Goal: Contribute content: Contribute content

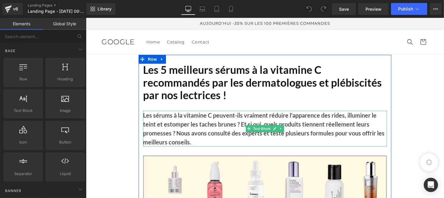
click at [187, 131] on b "Les sérums à la vitamine C peuvent-ils vraiment réduire l'apparence des rides, …" at bounding box center [264, 128] width 242 height 34
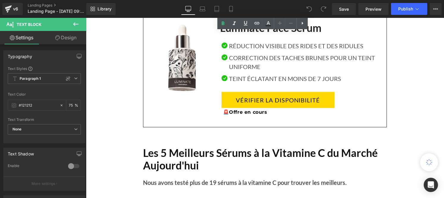
scroll to position [451, 0]
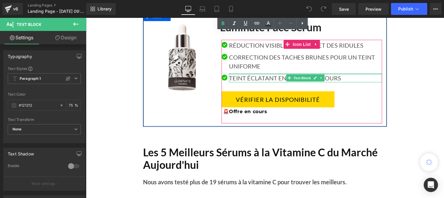
click at [242, 75] on p "TEINT ÉCLATANT EN MOINS DE 7 JOURS" at bounding box center [305, 77] width 153 height 9
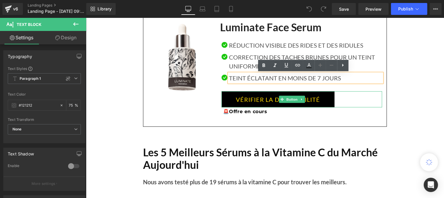
click at [240, 96] on link "VÉRIFIER LA DISPONIBILITÉ" at bounding box center [277, 99] width 113 height 16
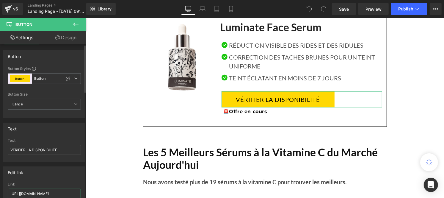
click at [43, 192] on input "[URL][DOMAIN_NAME]" at bounding box center [44, 194] width 73 height 10
paste input "roducts/luminate-face-serum?_ab=0&key=1754917240215"
type input "[URL][DOMAIN_NAME]"
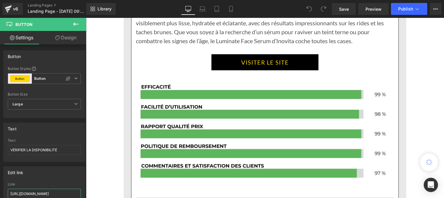
scroll to position [1095, 0]
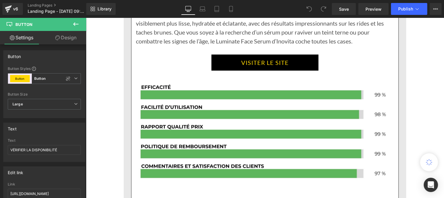
click at [241, 61] on link "VISITER LE SITE" at bounding box center [264, 62] width 107 height 16
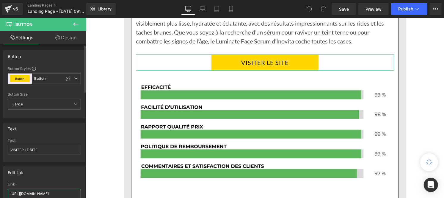
click at [48, 192] on input "[URL][DOMAIN_NAME]" at bounding box center [44, 194] width 73 height 10
paste input "roducts/luminate-face-serum?_ab=0&key=1754917240215"
type input "[URL][DOMAIN_NAME]"
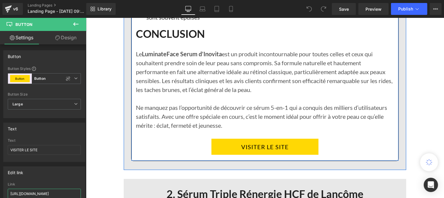
scroll to position [1419, 0]
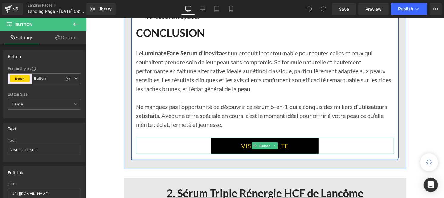
click at [238, 146] on link "VISITER LE SITE" at bounding box center [264, 145] width 107 height 16
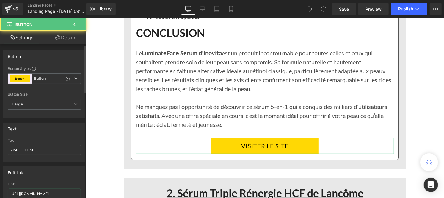
click at [41, 193] on input "[URL][DOMAIN_NAME]" at bounding box center [44, 194] width 73 height 10
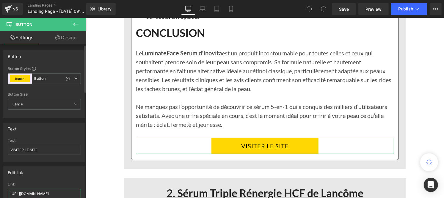
type input "[URL][DOMAIN_NAME]"
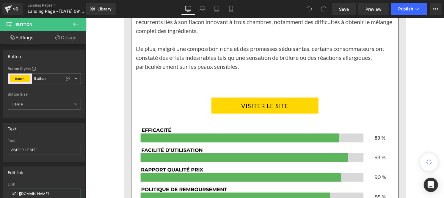
scroll to position [1853, 0]
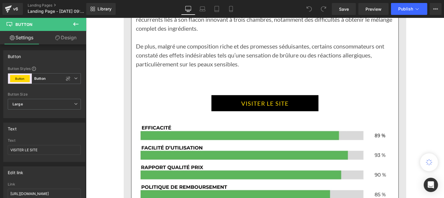
click at [86, 18] on div at bounding box center [86, 18] width 0 height 0
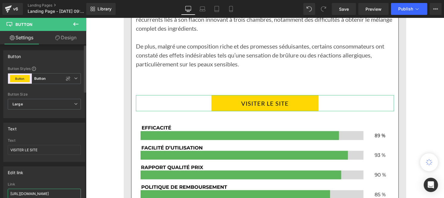
click at [55, 193] on input "[URL][DOMAIN_NAME]" at bounding box center [44, 194] width 73 height 10
paste input "roducts/luminate-face-serum?_ab=0&key=1754917240215"
type input "[URL][DOMAIN_NAME]"
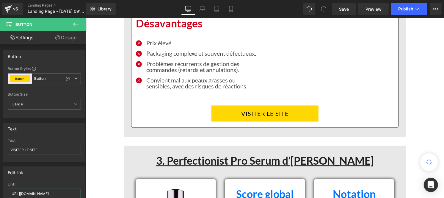
scroll to position [2181, 0]
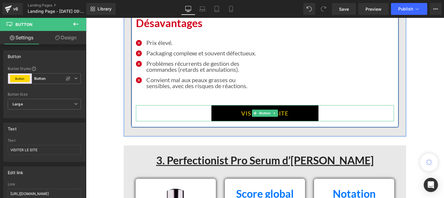
click at [228, 105] on link "VISITER LE SITE" at bounding box center [264, 113] width 107 height 16
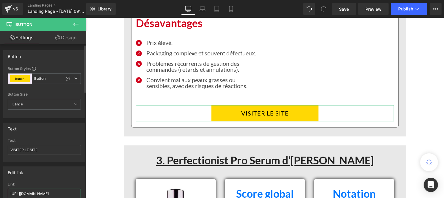
click at [45, 194] on input "[URL][DOMAIN_NAME]" at bounding box center [44, 194] width 73 height 10
paste input "roducts/luminate-face-serum?_ab=0&key=1754917240215"
type input "[URL][DOMAIN_NAME]"
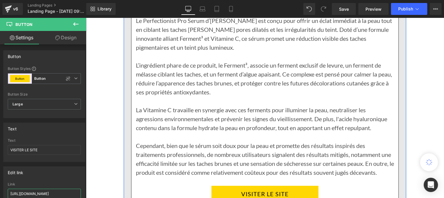
scroll to position [2483, 0]
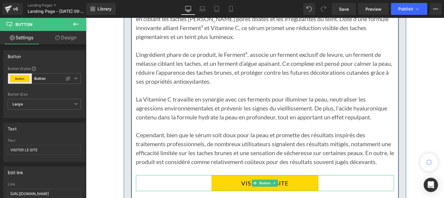
click at [228, 182] on link "VISITER LE SITE" at bounding box center [264, 183] width 107 height 16
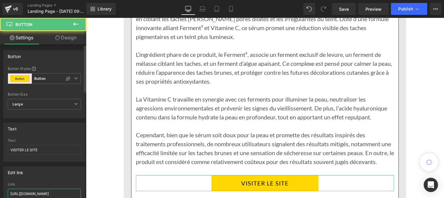
click at [38, 192] on input "[URL][DOMAIN_NAME]" at bounding box center [44, 194] width 73 height 10
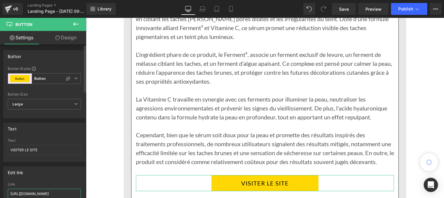
paste input "roducts/luminate-face-serum?_ab=0&key=1754917240215"
type input "[URL][DOMAIN_NAME]"
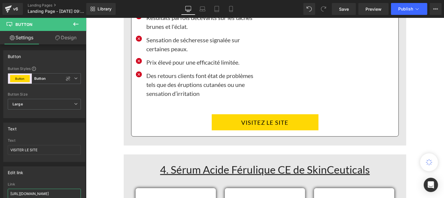
scroll to position [2952, 0]
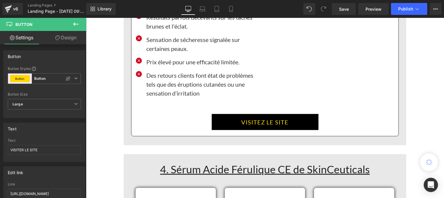
click at [232, 123] on link "VISITEZ LE SITE" at bounding box center [265, 122] width 107 height 16
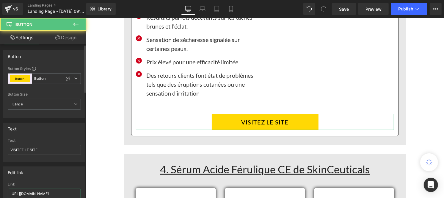
click at [48, 193] on input "[URL][DOMAIN_NAME]" at bounding box center [44, 194] width 73 height 10
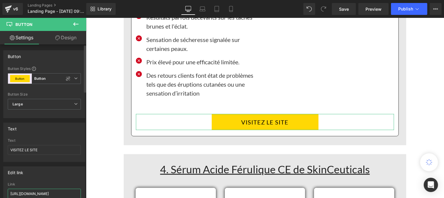
type input "[URL][DOMAIN_NAME]"
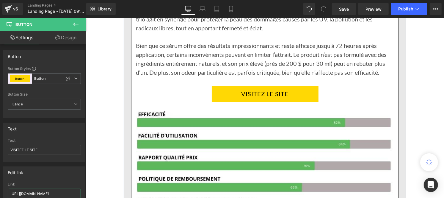
scroll to position [3323, 0]
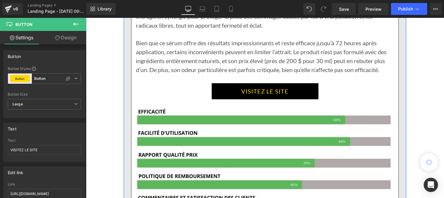
click at [228, 94] on link "VISITEZ LE SITE" at bounding box center [265, 91] width 107 height 16
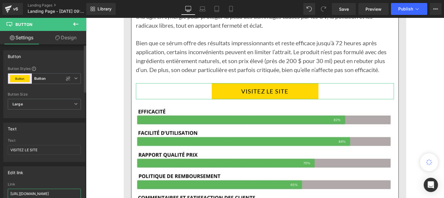
click at [49, 192] on input "[URL][DOMAIN_NAME]" at bounding box center [44, 194] width 73 height 10
paste input "roducts/luminate-face-serum?_ab=0&key=1754917240215"
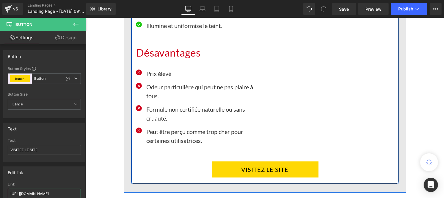
scroll to position [3608, 0]
type input "[URL][DOMAIN_NAME]"
click at [236, 172] on div "Rendering Content" at bounding box center [222, 174] width 37 height 7
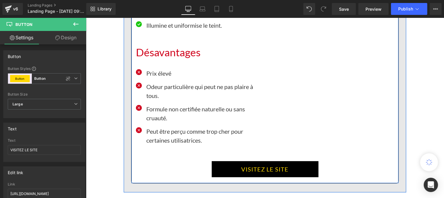
scroll to position [0, 0]
click at [228, 165] on link "VISITEZ LE SITE" at bounding box center [265, 169] width 107 height 16
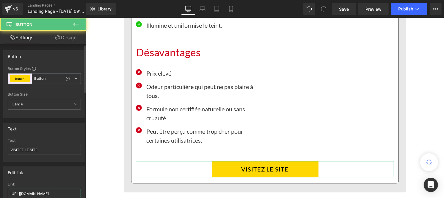
click at [54, 193] on input "[URL][DOMAIN_NAME]" at bounding box center [44, 194] width 73 height 10
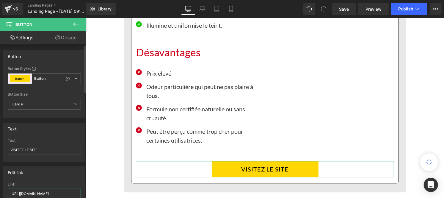
type input "[URL][DOMAIN_NAME]"
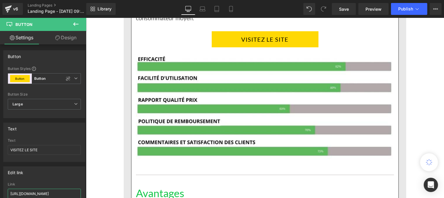
scroll to position [4092, 0]
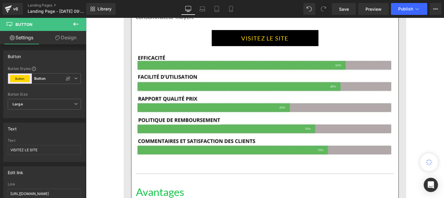
click at [237, 36] on link "VISITEZ LE SITE" at bounding box center [265, 38] width 107 height 16
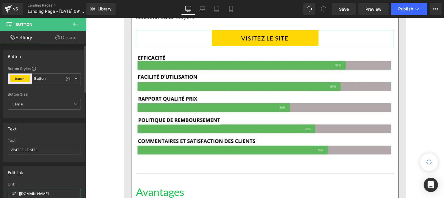
click at [50, 192] on input "[URL][DOMAIN_NAME]" at bounding box center [44, 194] width 73 height 10
paste input "roducts/luminate-face-serum?_ab=0&key=1754917240215"
type input "[URL][DOMAIN_NAME]"
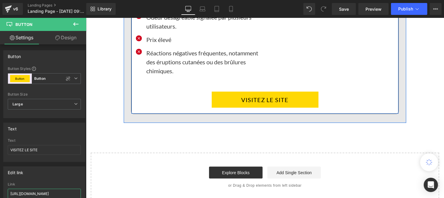
scroll to position [4413, 0]
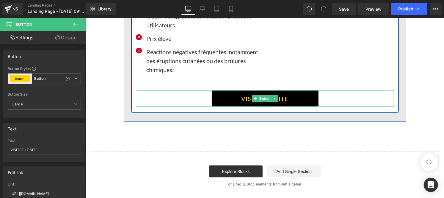
click at [237, 104] on link "VISITEZ LE SITE" at bounding box center [265, 98] width 107 height 16
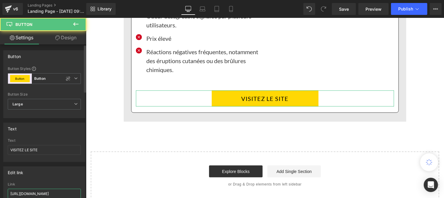
click at [48, 193] on input "[URL][DOMAIN_NAME]" at bounding box center [44, 194] width 73 height 10
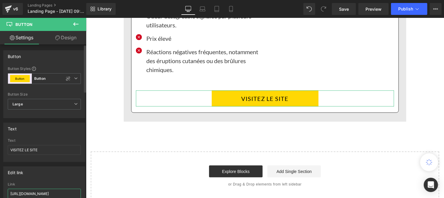
paste input "roducts/luminate-face-serum?_ab=0&key=1754917240215"
type input "[URL][DOMAIN_NAME]"
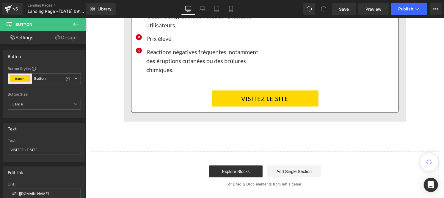
scroll to position [0, 64]
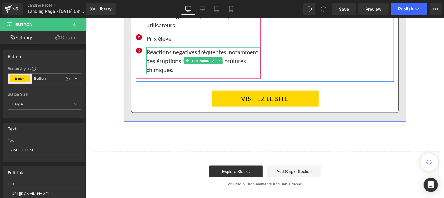
click at [157, 69] on p "Réactions négatives fréquentes, notamment des éruptions cutanées ou des brûlure…" at bounding box center [203, 60] width 114 height 27
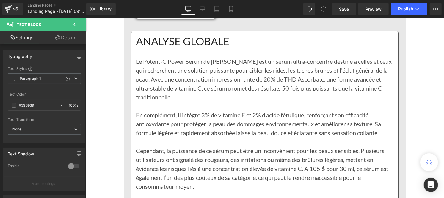
scroll to position [3939, 0]
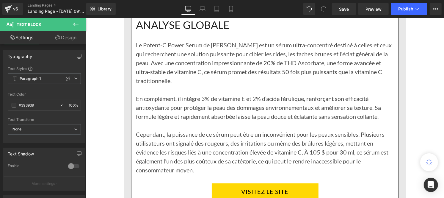
click at [157, 69] on p "Le Potent-C Power Serum de [PERSON_NAME] est un sérum ultra-concentré destiné à…" at bounding box center [265, 62] width 258 height 45
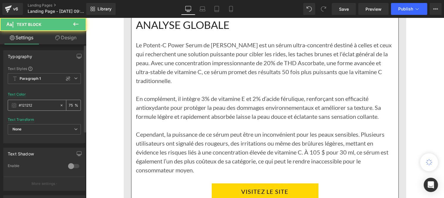
click at [35, 107] on input "#121212" at bounding box center [38, 105] width 38 height 7
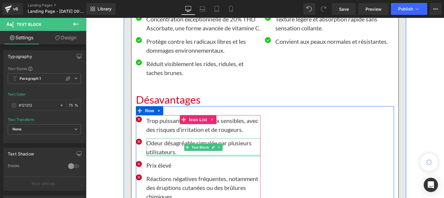
scroll to position [4320, 0]
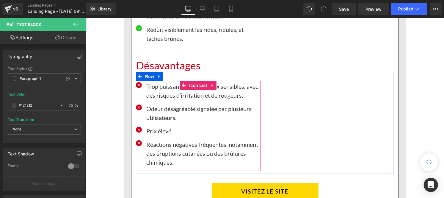
click at [160, 166] on p "Réactions négatives fréquentes, notamment des éruptions cutanées ou des brûlure…" at bounding box center [203, 153] width 114 height 27
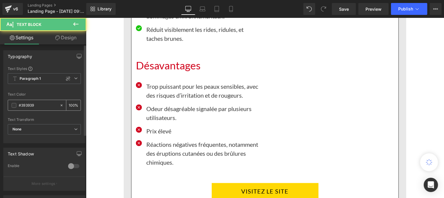
click at [35, 108] on input "#393939" at bounding box center [38, 105] width 38 height 7
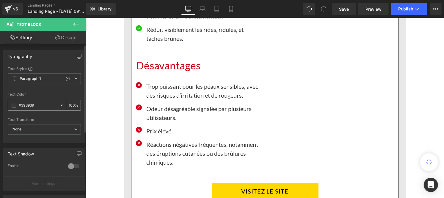
paste input "121212"
type input "#121212"
click at [71, 103] on input "100" at bounding box center [72, 105] width 6 height 7
type input "0"
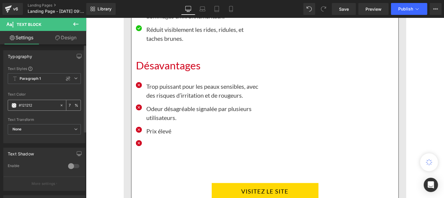
type input "75"
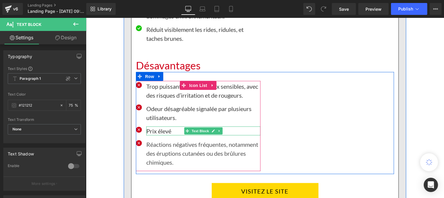
click at [152, 135] on p "Prix élevé" at bounding box center [203, 130] width 114 height 9
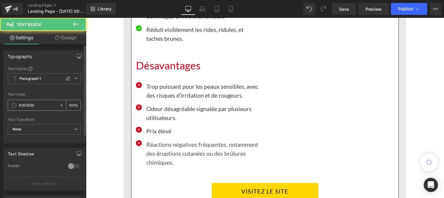
click at [37, 103] on input "#393939" at bounding box center [38, 105] width 38 height 7
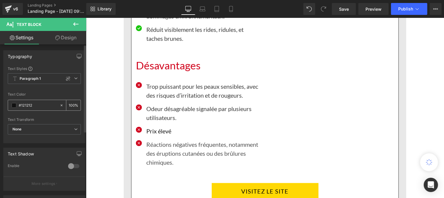
type input "#121212"
click at [72, 104] on div "100 %" at bounding box center [73, 105] width 14 height 10
click at [71, 103] on input "100" at bounding box center [72, 105] width 6 height 7
type input "0"
type input "75"
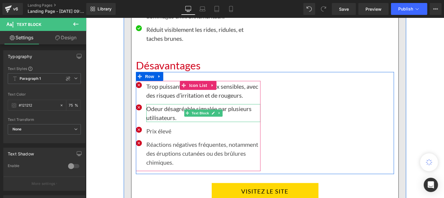
click at [160, 122] on p "Odeur désagréable signalée par plusieurs utilisateurs." at bounding box center [203, 113] width 114 height 18
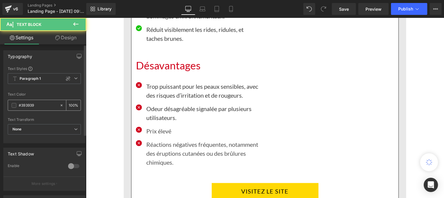
click at [36, 106] on input "#393939" at bounding box center [38, 105] width 38 height 7
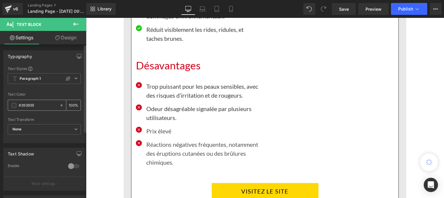
paste input "121212"
type input "#121212"
click at [71, 104] on input "100" at bounding box center [72, 105] width 6 height 7
type input "0"
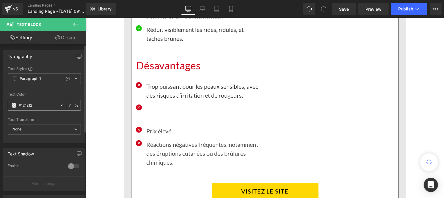
type input "75"
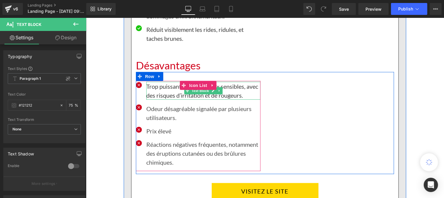
click at [174, 99] on p "Trop puissant pour les peaux sensibles, avec des risques d’irritation et de rou…" at bounding box center [203, 91] width 114 height 18
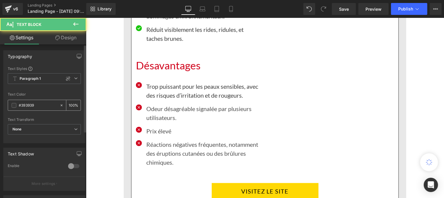
click at [41, 104] on input "#393939" at bounding box center [38, 105] width 38 height 7
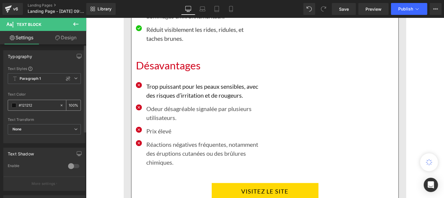
type input "#121212"
click at [71, 104] on input "100" at bounding box center [72, 105] width 6 height 7
type input "0"
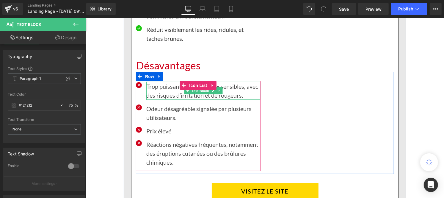
type input "75"
click at [168, 99] on p "Trop puissant pour les peaux sensibles, avec des risques d’irritation et de rou…" at bounding box center [203, 91] width 114 height 18
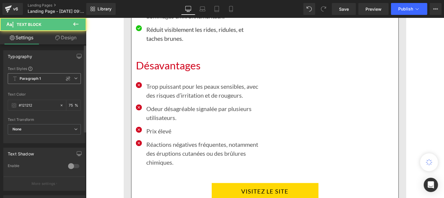
click at [38, 83] on span "Paragraph 1" at bounding box center [44, 78] width 73 height 11
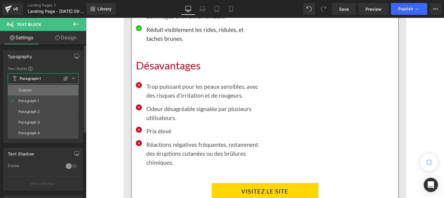
click at [31, 88] on div "Custom" at bounding box center [24, 90] width 13 height 4
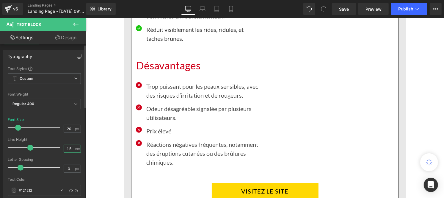
click at [71, 146] on input "1.5" at bounding box center [69, 148] width 10 height 7
type input "1"
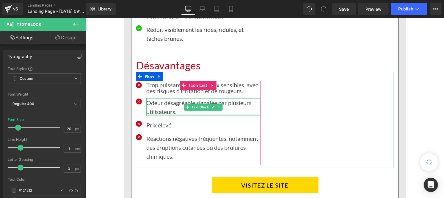
click at [174, 116] on p "Odeur désagréable signalée par plusieurs utilisateurs." at bounding box center [203, 107] width 114 height 18
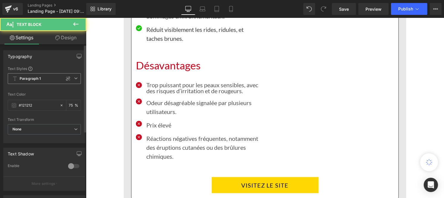
click at [34, 79] on b "Paragraph 1" at bounding box center [30, 78] width 21 height 5
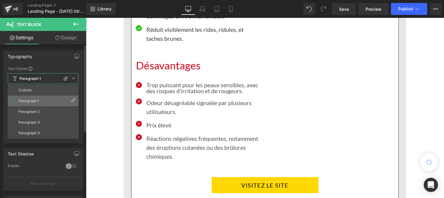
click at [31, 96] on li "Paragraph 1" at bounding box center [43, 101] width 71 height 11
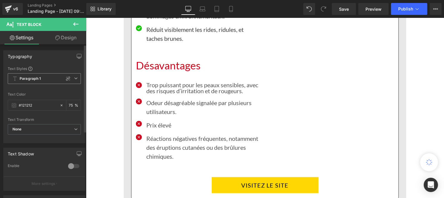
click at [32, 79] on b "Paragraph 1" at bounding box center [30, 78] width 21 height 5
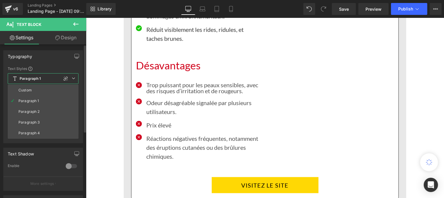
click at [31, 85] on li "Custom" at bounding box center [43, 90] width 71 height 11
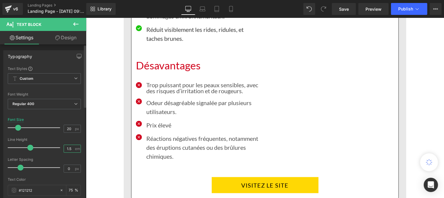
click at [69, 148] on input "1.5" at bounding box center [69, 148] width 10 height 7
type input "1"
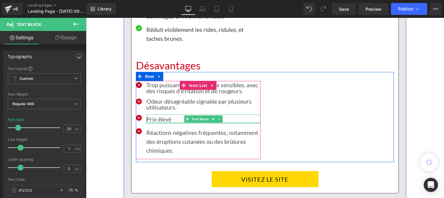
click at [153, 123] on div at bounding box center [203, 122] width 114 height 1
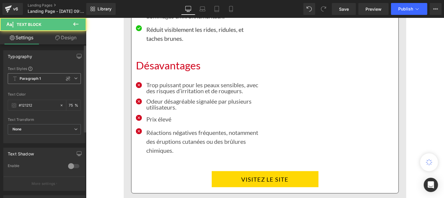
click at [29, 78] on b "Paragraph 1" at bounding box center [30, 78] width 21 height 5
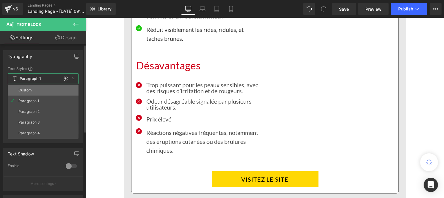
click at [28, 90] on div "Custom" at bounding box center [24, 90] width 13 height 4
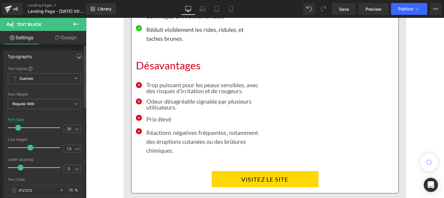
click at [72, 154] on div at bounding box center [44, 156] width 73 height 4
click at [70, 150] on input "1.5" at bounding box center [69, 148] width 10 height 7
type input "1"
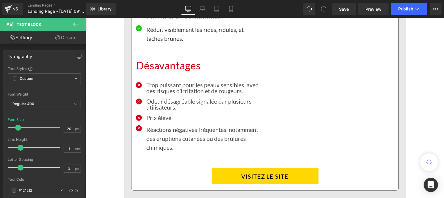
click at [163, 145] on p "Réactions négatives fréquentes, notamment des éruptions cutanées ou des brûlure…" at bounding box center [203, 138] width 114 height 27
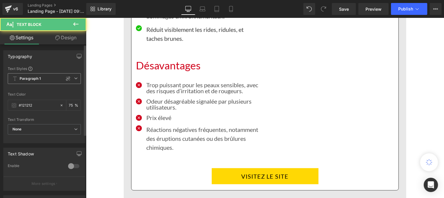
click at [25, 81] on b "Paragraph 1" at bounding box center [30, 78] width 21 height 5
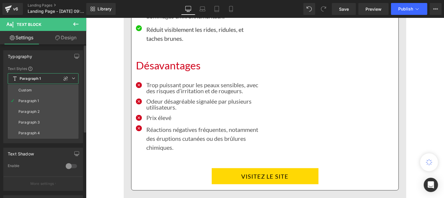
click at [33, 92] on li "Custom" at bounding box center [43, 90] width 71 height 11
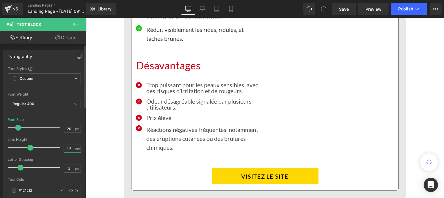
click at [70, 152] on input "1.5" at bounding box center [69, 148] width 10 height 7
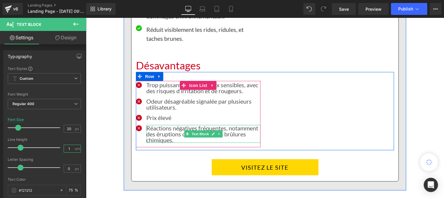
type input "1"
click at [160, 143] on p "Réactions négatives fréquentes, notamment des éruptions cutanées ou des brûlure…" at bounding box center [203, 134] width 114 height 18
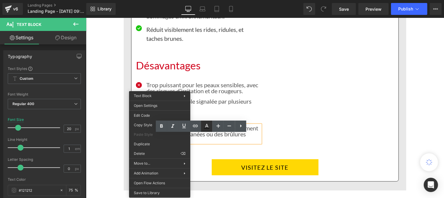
click at [209, 126] on icon at bounding box center [206, 126] width 7 height 7
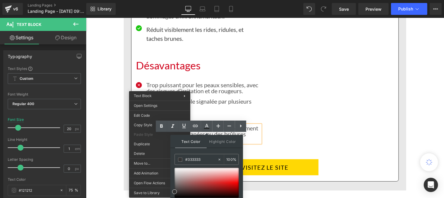
click at [248, 140] on p "Réactions négatives fréquentes, notamment des éruptions cutanées ou des brûlure…" at bounding box center [203, 134] width 114 height 18
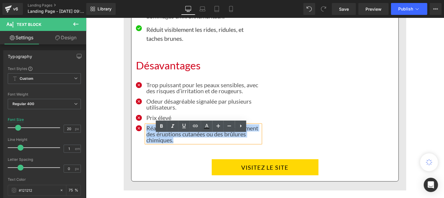
drag, startPoint x: 168, startPoint y: 147, endPoint x: 144, endPoint y: 134, distance: 26.4
click at [146, 134] on p "Réactions négatives fréquentes, notamment des éruptions cutanées ou des brûlure…" at bounding box center [203, 134] width 114 height 18
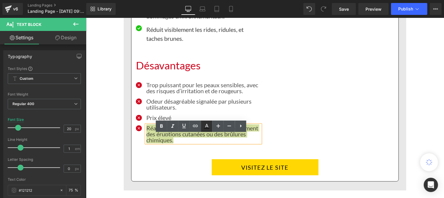
click at [206, 125] on icon at bounding box center [206, 126] width 7 height 7
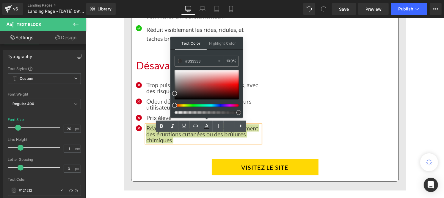
click at [205, 60] on input "#333333" at bounding box center [201, 61] width 32 height 7
paste input "121212"
type input "#121212"
click at [230, 59] on input "100" at bounding box center [229, 61] width 7 height 7
type input "0"
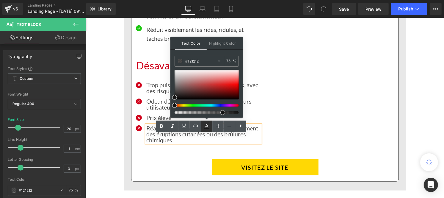
type input "75"
click at [207, 127] on icon at bounding box center [206, 126] width 7 height 7
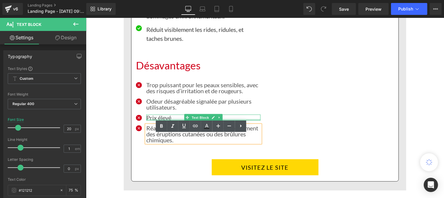
click at [147, 120] on div at bounding box center [203, 119] width 114 height 1
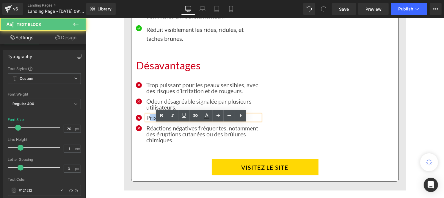
drag, startPoint x: 147, startPoint y: 128, endPoint x: 162, endPoint y: 128, distance: 14.9
click at [162, 120] on p "Prix élevé" at bounding box center [203, 117] width 114 height 6
click at [207, 116] on icon at bounding box center [206, 115] width 3 height 4
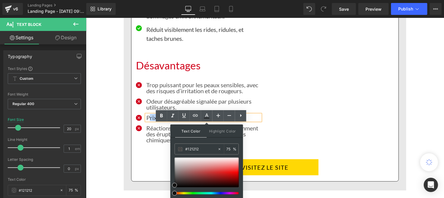
click at [161, 120] on p "Prix élevé" at bounding box center [203, 117] width 114 height 6
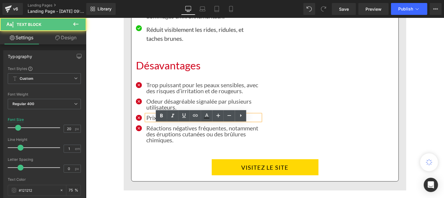
click at [149, 110] on p "Odeur désagréable signalée par plusieurs utilisateurs." at bounding box center [203, 104] width 114 height 12
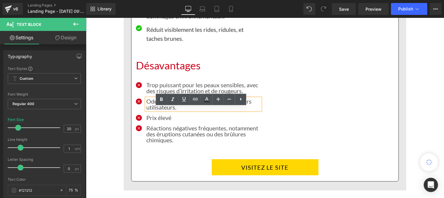
drag, startPoint x: 149, startPoint y: 112, endPoint x: 158, endPoint y: 112, distance: 8.9
click at [158, 110] on p "Odeur désagréable signalée par plusieurs utilisateurs." at bounding box center [203, 104] width 114 height 12
click at [207, 99] on icon at bounding box center [206, 99] width 3 height 4
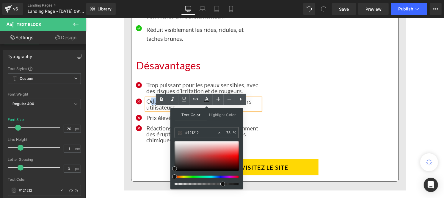
click at [151, 110] on p "Odeur désagréable signalée par plusieurs utilisateurs." at bounding box center [203, 104] width 114 height 12
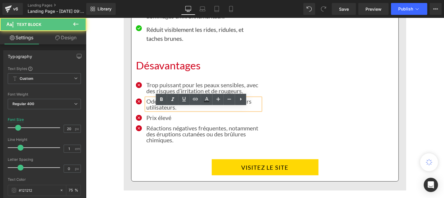
click at [149, 93] on p "Trop puissant pour les peaux sensibles, avec des risques d’irritation et de rou…" at bounding box center [203, 88] width 114 height 12
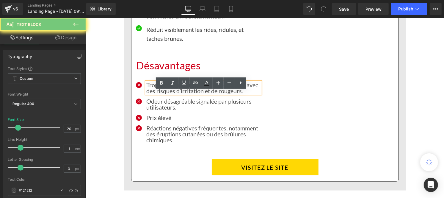
drag, startPoint x: 172, startPoint y: 98, endPoint x: 178, endPoint y: 97, distance: 6.6
click at [178, 93] on p "Trop puissant pour les peaux sensibles, avec des risques d’irritation et de rou…" at bounding box center [203, 88] width 114 height 12
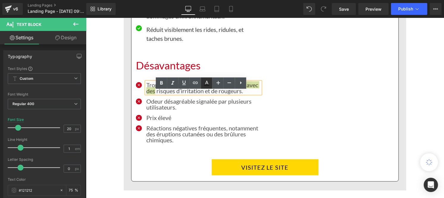
click at [207, 82] on icon at bounding box center [206, 82] width 7 height 7
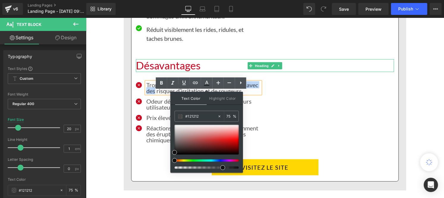
click at [140, 72] on h1 "Désavantages" at bounding box center [265, 65] width 258 height 13
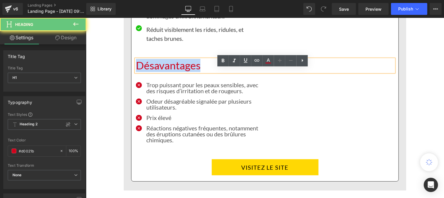
drag, startPoint x: 207, startPoint y: 76, endPoint x: 134, endPoint y: 72, distance: 73.6
click at [136, 72] on h1 "Désavantages" at bounding box center [265, 65] width 258 height 13
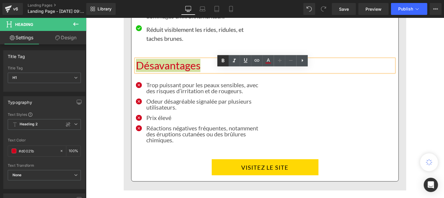
drag, startPoint x: 225, startPoint y: 58, endPoint x: 94, endPoint y: 21, distance: 136.0
click at [225, 58] on icon at bounding box center [223, 60] width 7 height 7
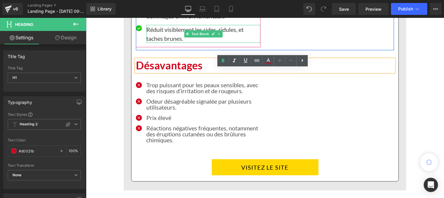
click at [157, 43] on p "Réduit visiblement les rides, ridules, et taches brunes." at bounding box center [203, 34] width 114 height 18
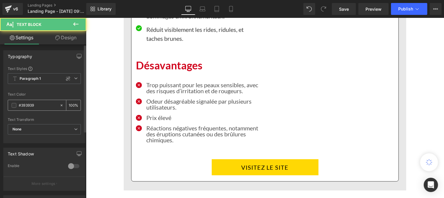
click at [34, 109] on div "#393939" at bounding box center [33, 105] width 51 height 10
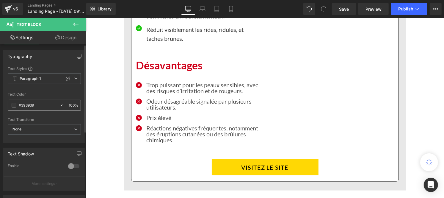
click at [37, 108] on input "#393939" at bounding box center [38, 105] width 38 height 7
paste input "121212"
type input "#121212"
click at [72, 103] on input "100" at bounding box center [72, 105] width 6 height 7
type input "1"
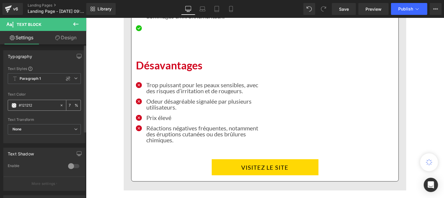
type input "75"
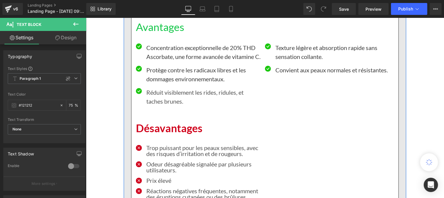
scroll to position [4257, 0]
click at [156, 83] on p "Protège contre les radicaux libres et les dommages environnementaux." at bounding box center [203, 74] width 114 height 18
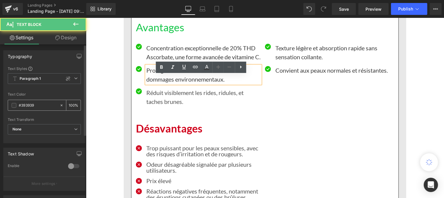
click at [36, 106] on input "#393939" at bounding box center [38, 105] width 38 height 7
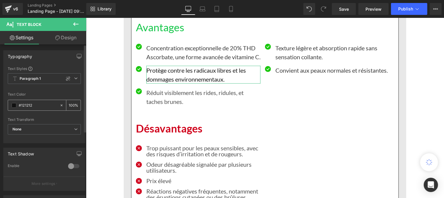
type input "#121212"
click at [71, 108] on input "100" at bounding box center [72, 105] width 6 height 7
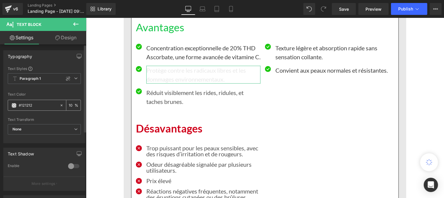
type input "1"
type input "75"
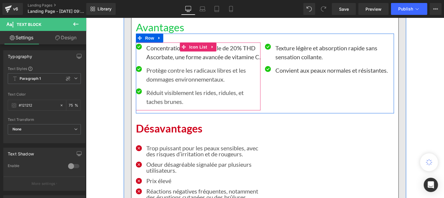
click at [155, 49] on p "Concentration exceptionnelle de 20% THD Ascorbate, une forme avancée de vitamin…" at bounding box center [203, 52] width 114 height 18
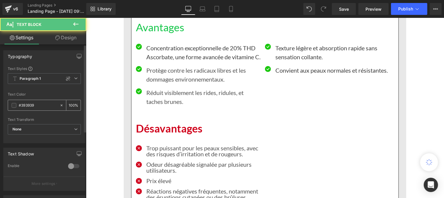
click at [45, 103] on input "#393939" at bounding box center [38, 105] width 38 height 7
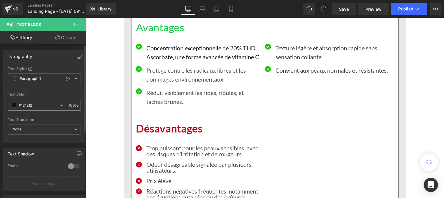
type input "#121212"
click at [72, 103] on input "100" at bounding box center [72, 105] width 6 height 7
type input "1"
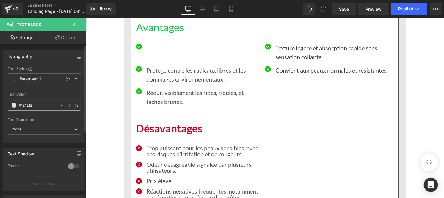
type input "75"
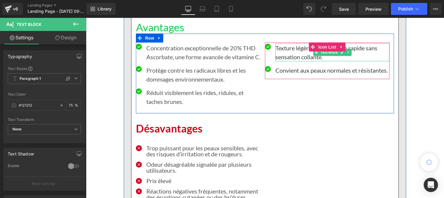
click at [285, 52] on p "Texture légère et absorption rapide sans sensation collante." at bounding box center [332, 52] width 114 height 18
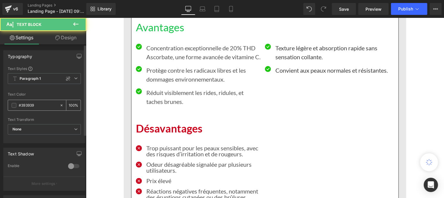
click at [38, 106] on input "#393939" at bounding box center [38, 105] width 38 height 7
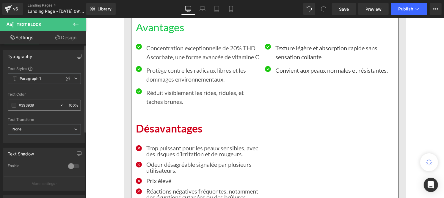
paste input "121212"
type input "#121212"
click at [71, 104] on input "100" at bounding box center [72, 105] width 6 height 7
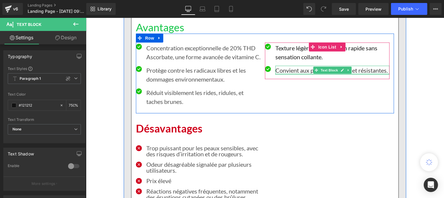
scroll to position [0, 0]
type input "75"
click at [282, 70] on p "Convient aux peaux normales et résistantes." at bounding box center [332, 69] width 114 height 9
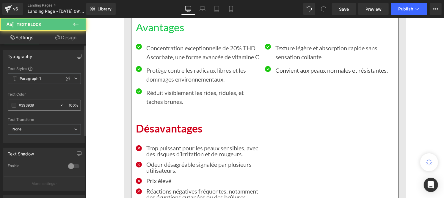
click at [43, 106] on input "#393939" at bounding box center [38, 105] width 38 height 7
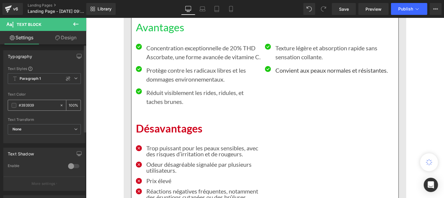
paste input "121212"
type input "#121212"
click at [71, 102] on input "100" at bounding box center [72, 105] width 6 height 7
type input "1"
type input "75"
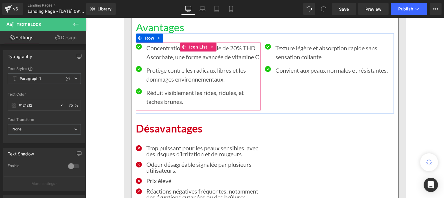
click at [156, 102] on p "Réduit visiblement les rides, ridules, et taches brunes." at bounding box center [203, 97] width 114 height 18
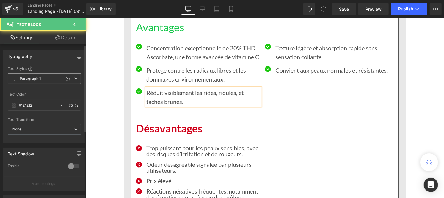
click at [37, 80] on b "Paragraph 1" at bounding box center [30, 78] width 21 height 5
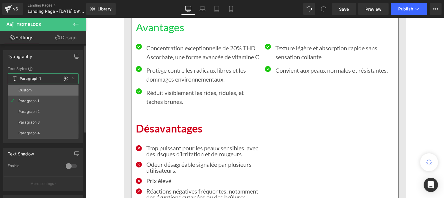
click at [32, 87] on li "Custom" at bounding box center [43, 90] width 71 height 11
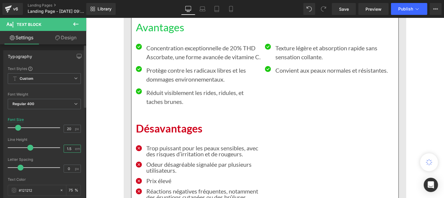
click at [71, 149] on input "1.5" at bounding box center [69, 148] width 10 height 7
type input "1"
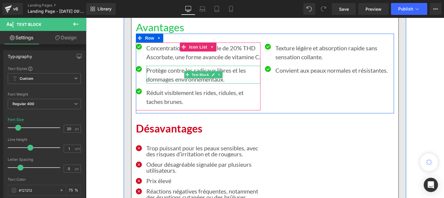
click at [158, 81] on p "Protège contre les radicaux libres et les dommages environnementaux." at bounding box center [203, 74] width 114 height 18
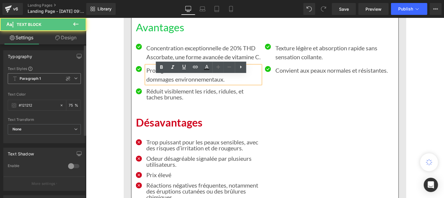
click at [35, 82] on span "Paragraph 1" at bounding box center [44, 78] width 73 height 11
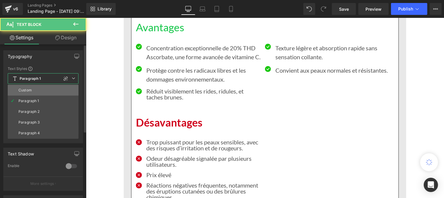
click at [36, 94] on li "Custom" at bounding box center [43, 90] width 71 height 11
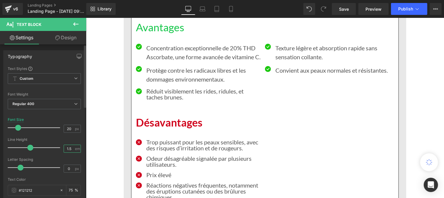
click at [71, 151] on input "1.5" at bounding box center [69, 148] width 10 height 7
type input "1"
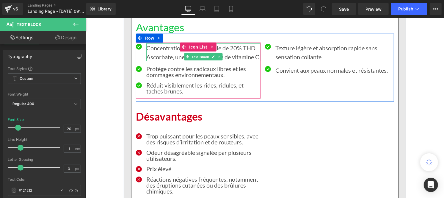
click at [158, 56] on p "Concentration exceptionnelle de 20% THD Ascorbate, une forme avancée de vitamin…" at bounding box center [203, 52] width 114 height 18
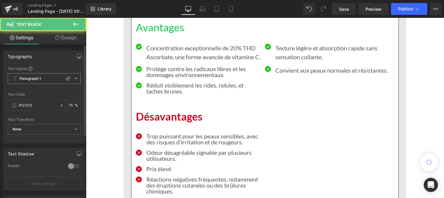
click at [36, 80] on b "Paragraph 1" at bounding box center [30, 78] width 21 height 5
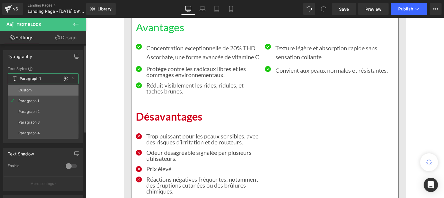
click at [34, 92] on li "Custom" at bounding box center [43, 90] width 71 height 11
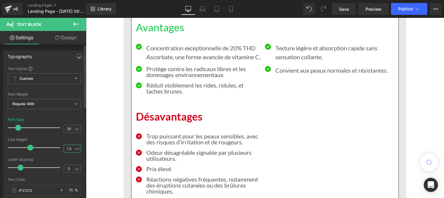
click at [70, 150] on input "1.5" at bounding box center [69, 148] width 10 height 7
type input "1"
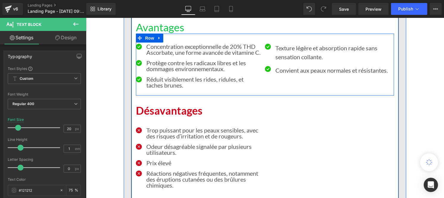
click at [292, 57] on p "Texture légère et absorption rapide sans sensation collante." at bounding box center [332, 52] width 114 height 18
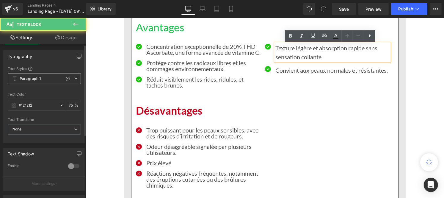
click at [37, 82] on span "Paragraph 1" at bounding box center [44, 78] width 73 height 11
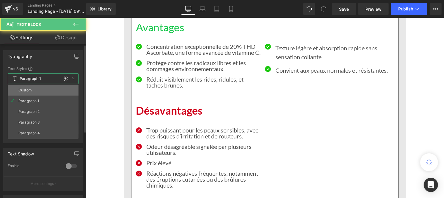
click at [35, 89] on li "Custom" at bounding box center [43, 90] width 71 height 11
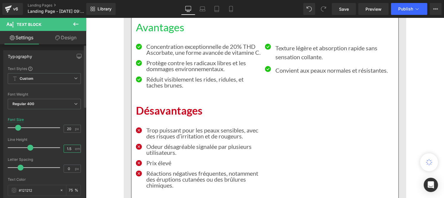
click at [72, 148] on input "1.5" at bounding box center [69, 148] width 10 height 7
type input "1"
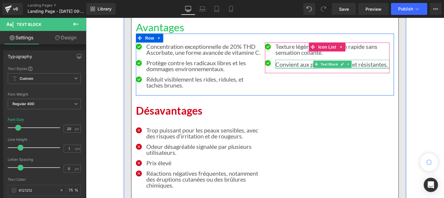
click at [291, 68] on div at bounding box center [332, 67] width 114 height 1
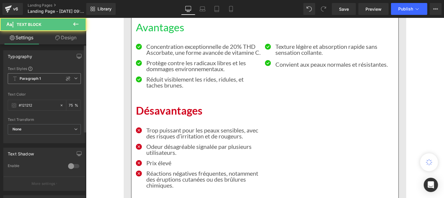
click at [40, 77] on b "Paragraph 1" at bounding box center [30, 78] width 21 height 5
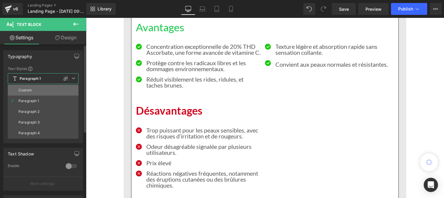
click at [36, 94] on li "Custom" at bounding box center [43, 90] width 71 height 11
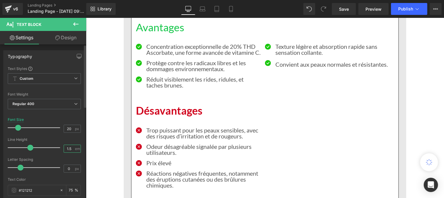
click at [71, 150] on input "1.5" at bounding box center [69, 148] width 10 height 7
type input "1"
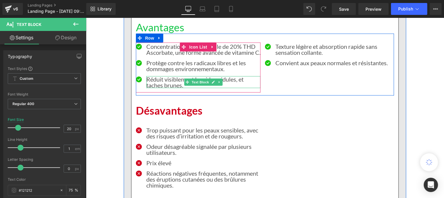
click at [162, 86] on p "Réduit visiblement les rides, ridules, et taches brunes." at bounding box center [203, 82] width 114 height 12
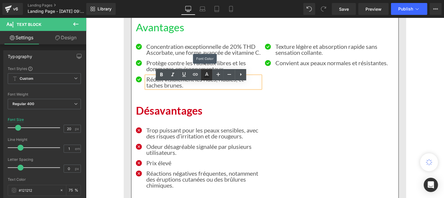
click at [204, 76] on icon at bounding box center [206, 74] width 7 height 7
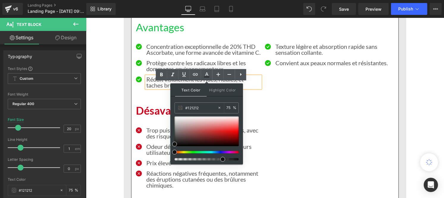
click at [160, 87] on p "Réduit visiblement les rides, ridules, et taches brunes." at bounding box center [203, 82] width 114 height 12
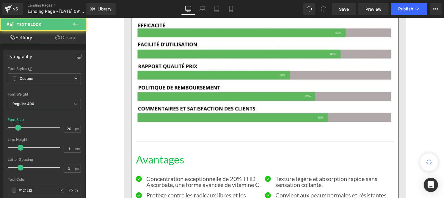
scroll to position [4124, 0]
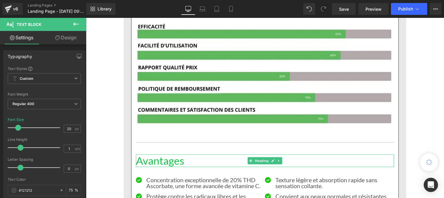
click at [159, 162] on h1 "Avantages" at bounding box center [265, 160] width 258 height 13
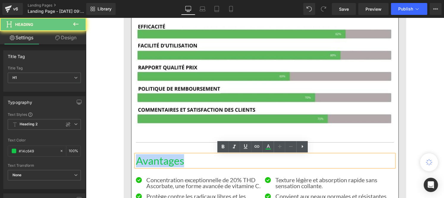
drag, startPoint x: 140, startPoint y: 162, endPoint x: 120, endPoint y: 162, distance: 19.6
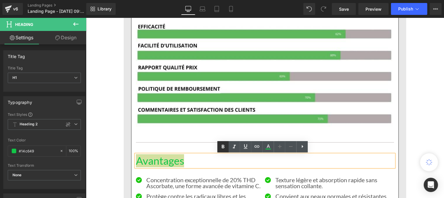
click at [221, 148] on icon at bounding box center [223, 146] width 7 height 7
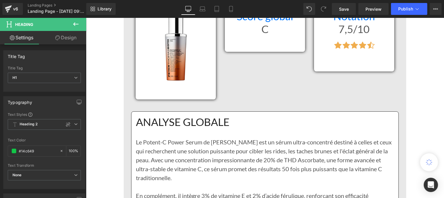
scroll to position [3815, 0]
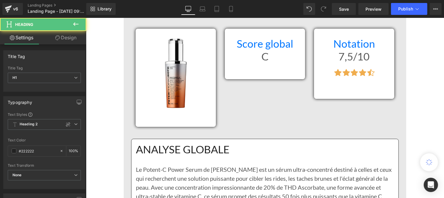
click at [222, 147] on h1 "ANALYSE GLOBALE" at bounding box center [265, 149] width 258 height 13
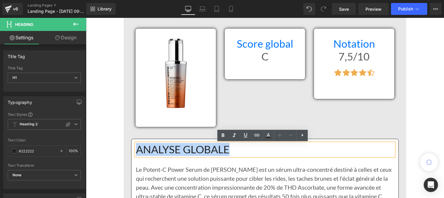
drag, startPoint x: 197, startPoint y: 143, endPoint x: 136, endPoint y: 144, distance: 60.7
click at [136, 144] on h1 "ANALYSE GLOBALE" at bounding box center [265, 149] width 258 height 13
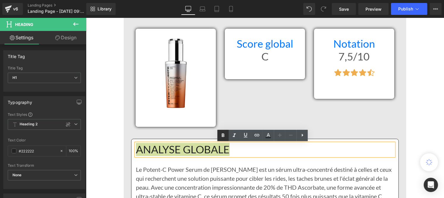
click at [225, 135] on icon at bounding box center [223, 135] width 7 height 7
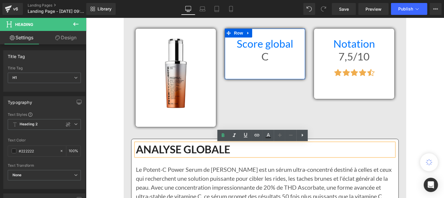
click at [293, 46] on h1 "Score global" at bounding box center [264, 43] width 71 height 13
click at [291, 43] on h1 "Score global" at bounding box center [264, 43] width 71 height 13
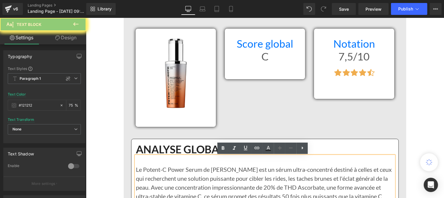
click at [287, 44] on h1 "Score global" at bounding box center [264, 43] width 71 height 13
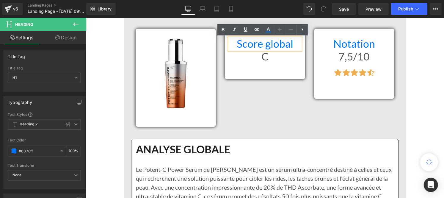
drag, startPoint x: 291, startPoint y: 44, endPoint x: 224, endPoint y: 47, distance: 66.4
click at [225, 47] on div "Score global Heading C Heading" at bounding box center [265, 49] width 80 height 25
click at [224, 30] on icon at bounding box center [223, 29] width 7 height 7
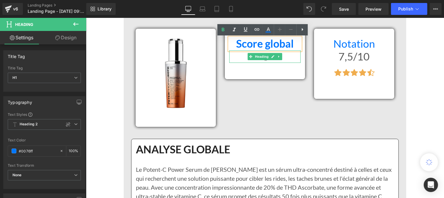
drag, startPoint x: 251, startPoint y: 57, endPoint x: 232, endPoint y: 58, distance: 19.1
click at [254, 57] on span "Heading" at bounding box center [262, 56] width 16 height 7
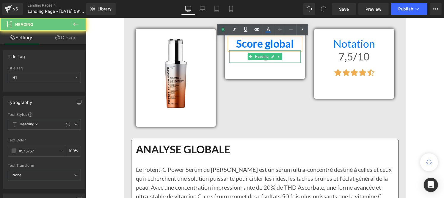
click at [232, 58] on h1 "C" at bounding box center [264, 56] width 71 height 13
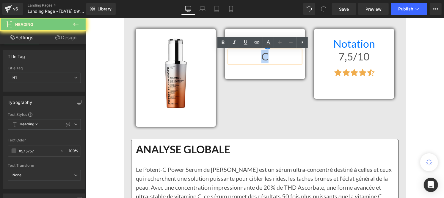
click at [295, 61] on h1 "C" at bounding box center [264, 56] width 71 height 13
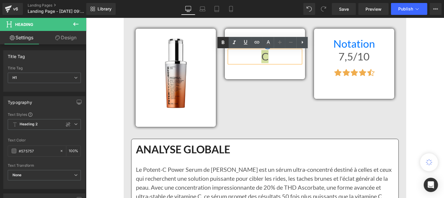
click at [219, 39] on link at bounding box center [223, 42] width 11 height 11
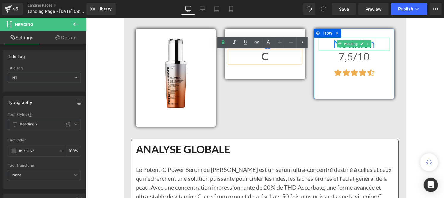
click at [328, 45] on h1 "Notation" at bounding box center [353, 43] width 71 height 13
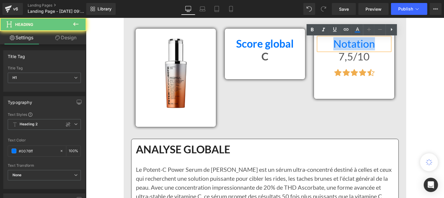
drag, startPoint x: 329, startPoint y: 45, endPoint x: 344, endPoint y: 36, distance: 17.3
click at [394, 40] on div "Notation Heading 7,5/10 Heading Icon Icon Icon Icon Icon Icon List Hoz Row" at bounding box center [354, 63] width 89 height 70
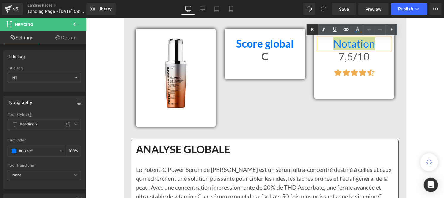
click at [315, 32] on icon at bounding box center [312, 29] width 7 height 7
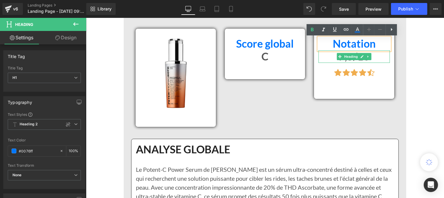
click at [329, 54] on h1 "7,5/10" at bounding box center [353, 56] width 71 height 13
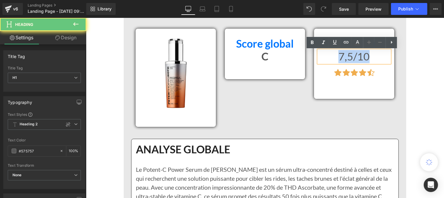
drag, startPoint x: 329, startPoint y: 55, endPoint x: 381, endPoint y: 58, distance: 52.5
click at [381, 58] on h1 "7,5/10" at bounding box center [353, 56] width 71 height 13
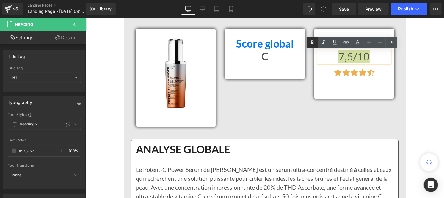
click at [313, 42] on icon at bounding box center [312, 42] width 7 height 7
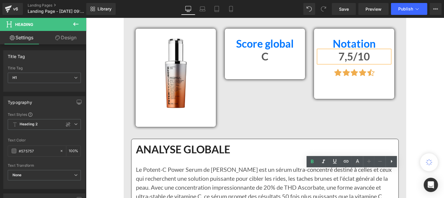
scroll to position [3675, 0]
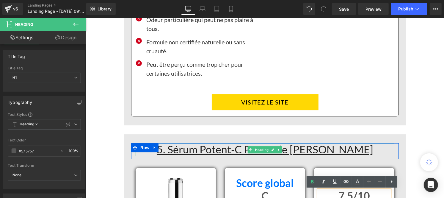
click at [174, 150] on u "5. Sérum Potent-C Power de [PERSON_NAME]" at bounding box center [265, 149] width 217 height 13
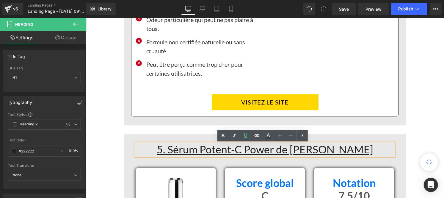
drag, startPoint x: 376, startPoint y: 150, endPoint x: 151, endPoint y: 145, distance: 225.3
click at [151, 145] on div "5. Sérum Potent-C Power de [PERSON_NAME] Heading Row" at bounding box center [265, 151] width 268 height 16
click at [225, 136] on icon at bounding box center [223, 135] width 7 height 7
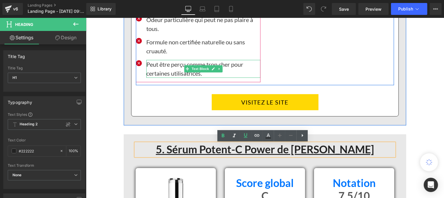
click at [162, 68] on p "Peut être perçu comme trop cher pour certaines utilisatrices." at bounding box center [203, 69] width 114 height 18
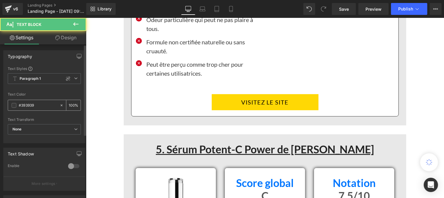
click at [35, 109] on div "#393939" at bounding box center [33, 105] width 51 height 10
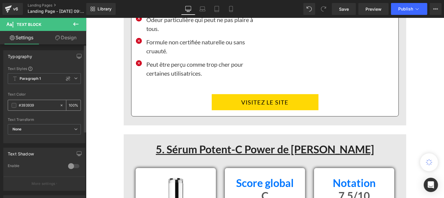
click at [38, 106] on input "#393939" at bounding box center [38, 105] width 38 height 7
paste input "121212"
type input "#121212"
click at [70, 104] on input "100" at bounding box center [72, 105] width 6 height 7
type input "0"
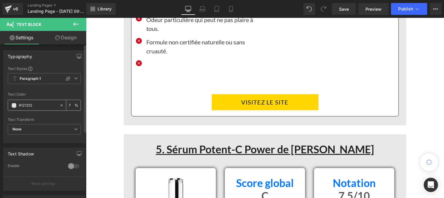
type input "75"
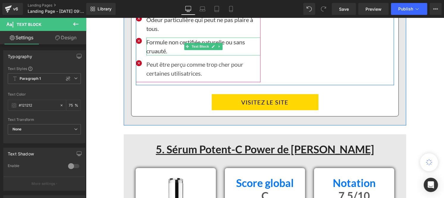
click at [151, 45] on p "Formule non certifiée naturelle ou sans cruauté." at bounding box center [203, 46] width 114 height 18
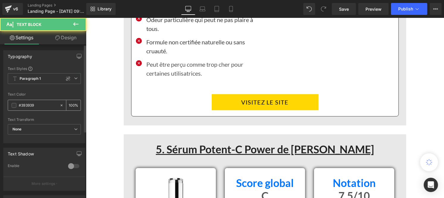
click at [44, 107] on input "#393939" at bounding box center [38, 105] width 38 height 7
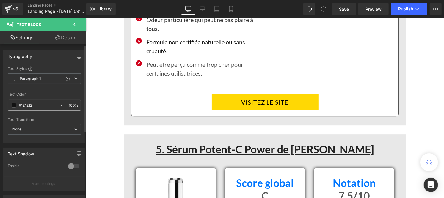
type input "#121212"
click at [71, 105] on input "100" at bounding box center [72, 105] width 6 height 7
type input "0"
type input "75"
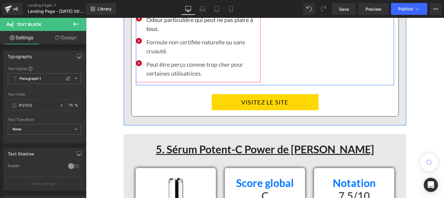
click at [150, 30] on p "Odeur particulière qui peut ne pas plaire à tous." at bounding box center [203, 24] width 114 height 18
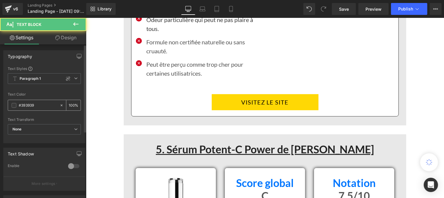
click at [42, 102] on input "#393939" at bounding box center [38, 105] width 38 height 7
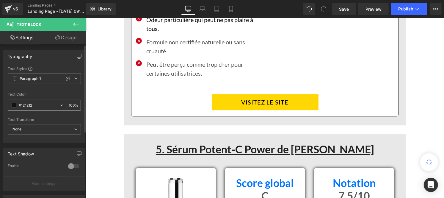
type input "#121212"
click at [72, 105] on div "100 %" at bounding box center [73, 105] width 14 height 10
click at [71, 103] on input "100" at bounding box center [72, 105] width 6 height 7
type input "0"
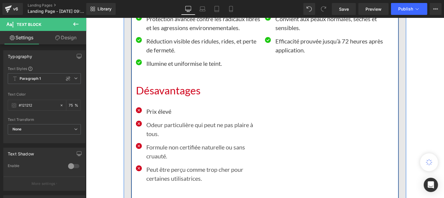
scroll to position [3570, 0]
type input "75"
click at [150, 132] on p "Odeur particulière qui peut ne pas plaire à tous." at bounding box center [203, 129] width 114 height 18
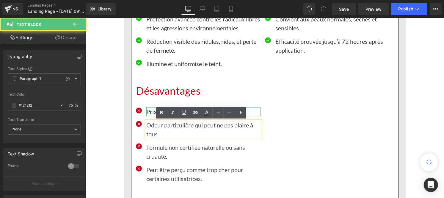
click at [148, 111] on p "Prix élevé" at bounding box center [203, 111] width 114 height 9
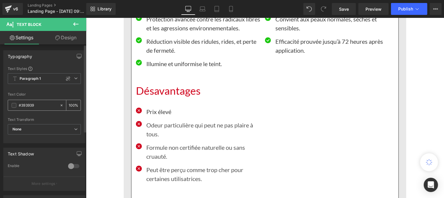
click at [36, 105] on input "#393939" at bounding box center [38, 105] width 38 height 7
paste input "121212"
type input "#121212"
click at [72, 103] on input "100" at bounding box center [72, 105] width 6 height 7
type input "1"
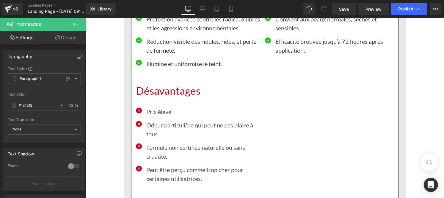
type input "75"
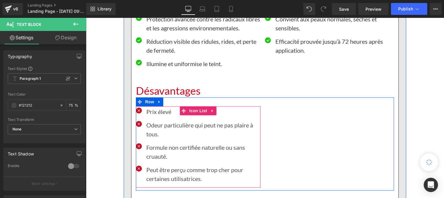
click at [154, 112] on p "Prix élevé" at bounding box center [203, 111] width 114 height 9
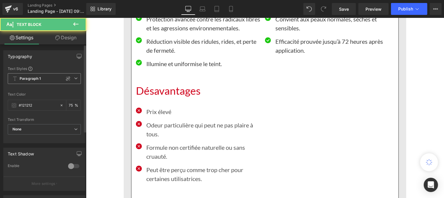
click at [33, 78] on b "Paragraph 1" at bounding box center [30, 78] width 21 height 5
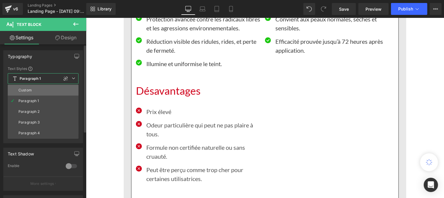
click at [32, 93] on li "Custom" at bounding box center [43, 90] width 71 height 11
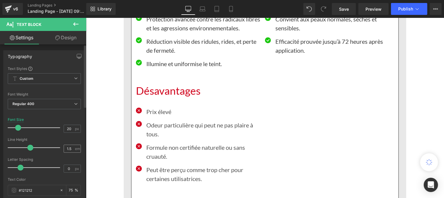
click at [72, 149] on div "1.5 em" at bounding box center [72, 149] width 17 height 8
click at [71, 149] on input "1.5" at bounding box center [69, 148] width 10 height 7
type input "1"
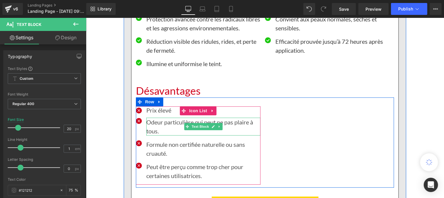
click at [152, 132] on p "Odeur particulière qui peut ne pas plaire à tous." at bounding box center [203, 126] width 114 height 18
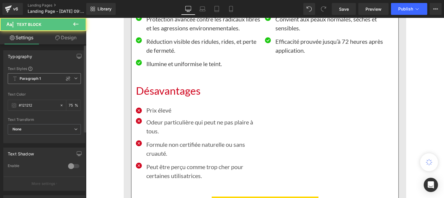
click at [20, 76] on span "Paragraph 1" at bounding box center [44, 78] width 73 height 11
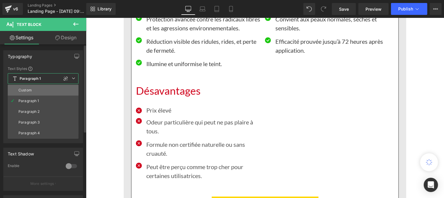
click at [25, 87] on li "Custom" at bounding box center [43, 90] width 71 height 11
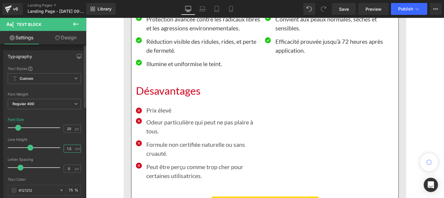
click at [69, 146] on input "1.5" at bounding box center [69, 148] width 10 height 7
type input "1"
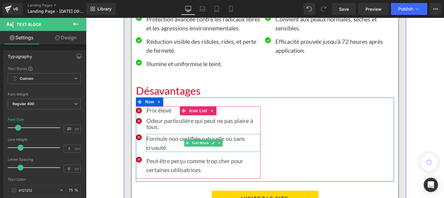
click at [151, 141] on p "Formule non certifiée naturelle ou sans cruauté." at bounding box center [203, 143] width 114 height 18
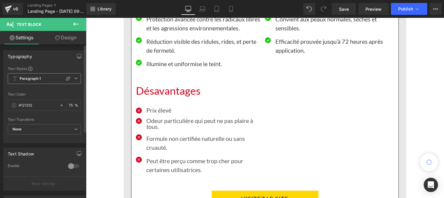
click at [34, 79] on b "Paragraph 1" at bounding box center [30, 78] width 21 height 5
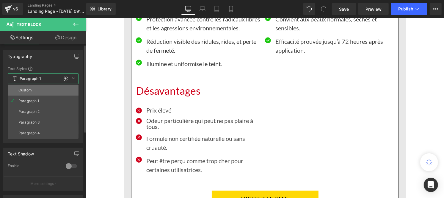
click at [33, 94] on li "Custom" at bounding box center [43, 90] width 71 height 11
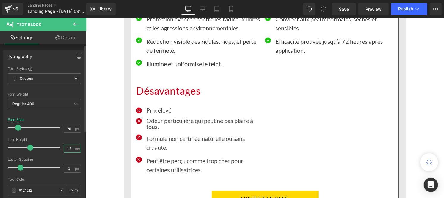
click at [70, 145] on input "1.5" at bounding box center [69, 148] width 10 height 7
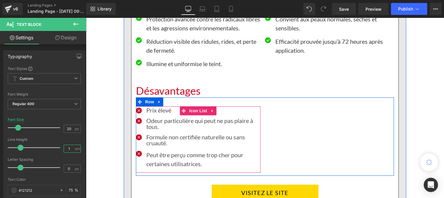
type input "1"
click at [154, 140] on p "Formule non certifiée naturelle ou sans cruauté." at bounding box center [203, 140] width 114 height 12
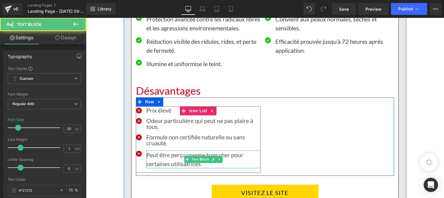
click at [149, 156] on p "Peut être perçu comme trop cher pour certaines utilisatrices." at bounding box center [203, 159] width 114 height 18
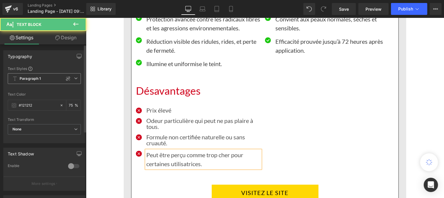
click at [29, 79] on b "Paragraph 1" at bounding box center [30, 78] width 21 height 5
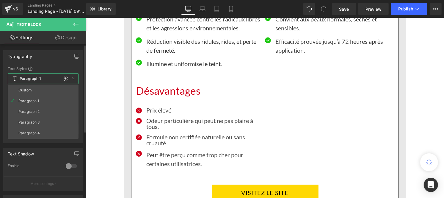
click at [32, 88] on li "Custom" at bounding box center [43, 90] width 71 height 11
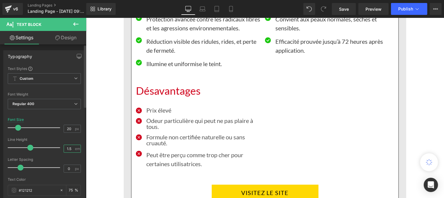
click at [71, 151] on input "1.5" at bounding box center [69, 148] width 10 height 7
type input "1"
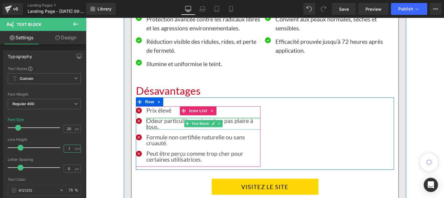
scroll to position [3519, 0]
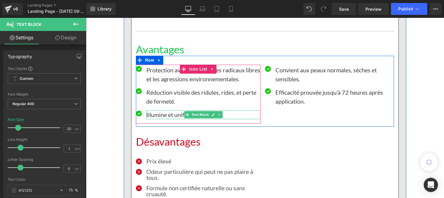
click at [157, 114] on p "Illumine et uniformise le teint." at bounding box center [203, 114] width 114 height 9
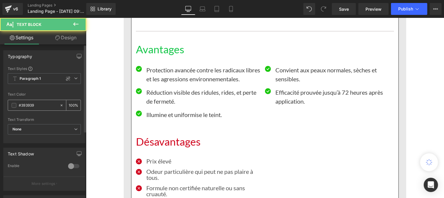
click at [38, 107] on input "#393939" at bounding box center [38, 105] width 38 height 7
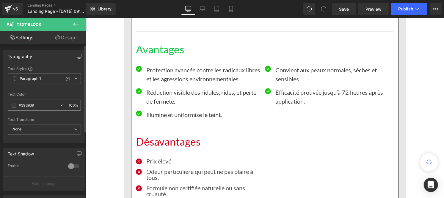
paste input "121212"
type input "#121212"
click at [70, 105] on input "100" at bounding box center [72, 105] width 6 height 7
type input "0"
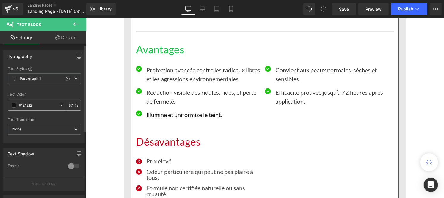
type input "8"
click at [70, 105] on input "7" at bounding box center [72, 105] width 6 height 7
type input "75"
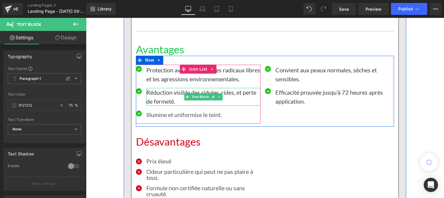
click at [157, 96] on p "Réduction visible des ridules, rides, et perte de fermeté." at bounding box center [203, 96] width 114 height 18
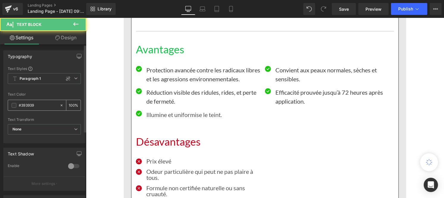
click at [38, 107] on input "#393939" at bounding box center [38, 105] width 38 height 7
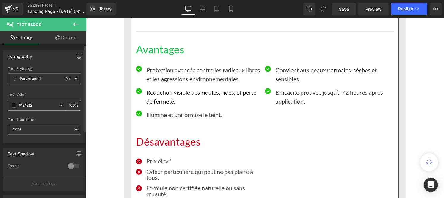
type input "#121212"
click at [72, 104] on div "100 %" at bounding box center [73, 105] width 14 height 10
click at [69, 99] on div "Text Color #121212 100 %" at bounding box center [44, 104] width 73 height 25
click at [70, 106] on input "100" at bounding box center [72, 105] width 6 height 7
type input "0"
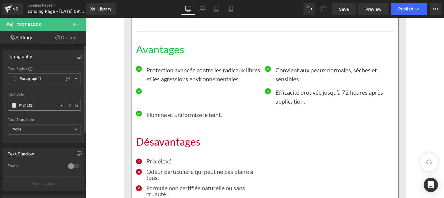
type input "75"
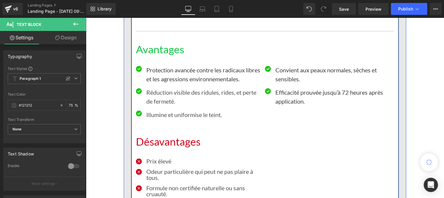
click at [158, 73] on p "Protection avancée contre les radicaux libres et les agressions environnemental…" at bounding box center [203, 74] width 114 height 18
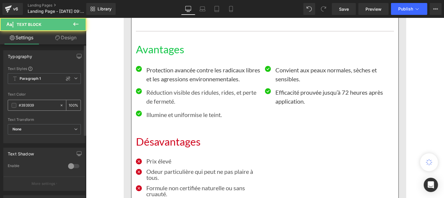
click at [43, 105] on input "#393939" at bounding box center [38, 105] width 38 height 7
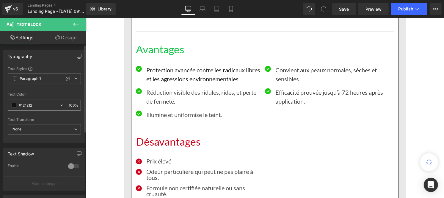
type input "#121212"
click at [73, 104] on div "100 %" at bounding box center [73, 105] width 14 height 10
click at [72, 103] on input "100" at bounding box center [72, 105] width 6 height 7
type input "1"
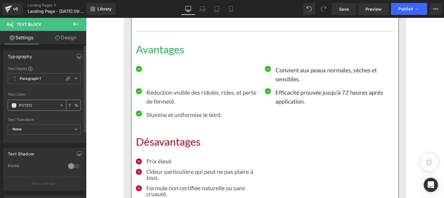
type input "75"
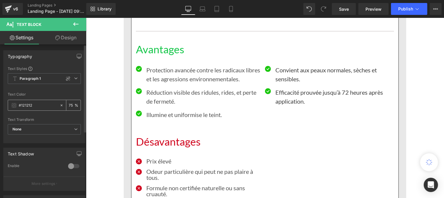
drag, startPoint x: 72, startPoint y: 103, endPoint x: 116, endPoint y: 57, distance: 63.8
click at [72, 103] on input "75" at bounding box center [72, 105] width 6 height 7
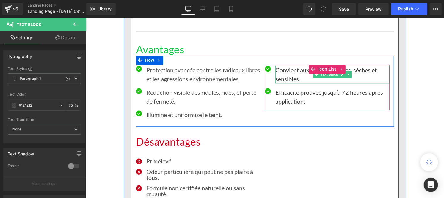
click at [292, 75] on p "Convient aux peaux normales, sèches et sensibles." at bounding box center [332, 74] width 114 height 18
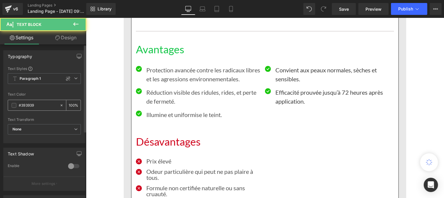
click at [32, 106] on input "#393939" at bounding box center [38, 105] width 38 height 7
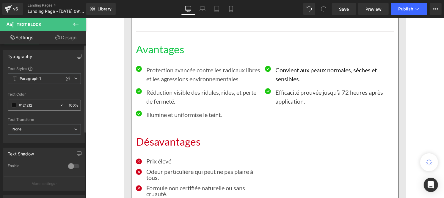
type input "#121212"
click at [71, 105] on input "100" at bounding box center [72, 105] width 6 height 7
type input "1"
type input "75"
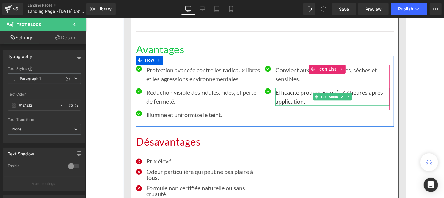
click at [285, 93] on p "Efficacité prouvée jusqu’à 72 heures après application." at bounding box center [332, 96] width 114 height 18
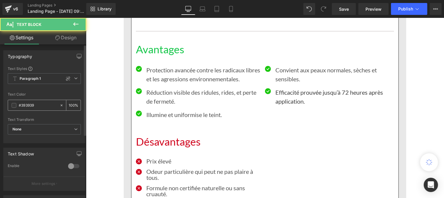
click at [40, 108] on input "#393939" at bounding box center [38, 105] width 38 height 7
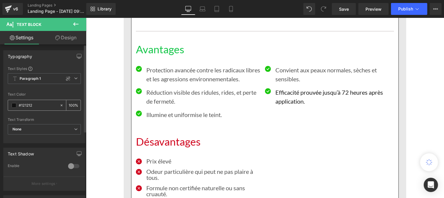
type input "#121212"
click at [72, 104] on input "100" at bounding box center [72, 105] width 6 height 7
type input "1"
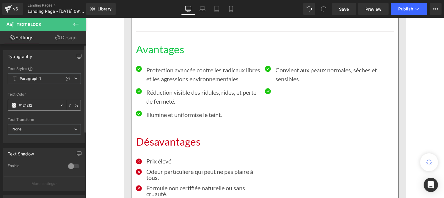
type input "75"
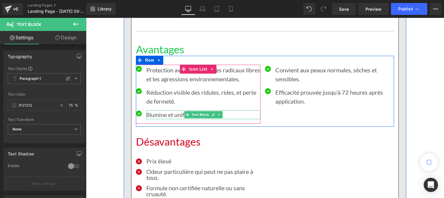
click at [149, 117] on p "Illumine et uniformise le teint." at bounding box center [203, 114] width 114 height 9
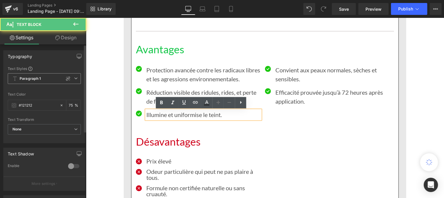
click at [36, 82] on span "Paragraph 1" at bounding box center [44, 78] width 73 height 11
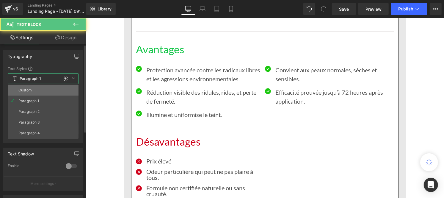
click at [33, 90] on li "Custom" at bounding box center [43, 90] width 71 height 11
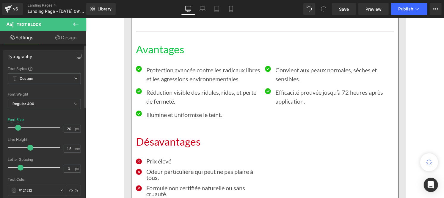
click at [72, 153] on div "Line Height 1.5 em" at bounding box center [44, 147] width 73 height 20
click at [71, 150] on input "1.5" at bounding box center [69, 148] width 10 height 7
type input "1"
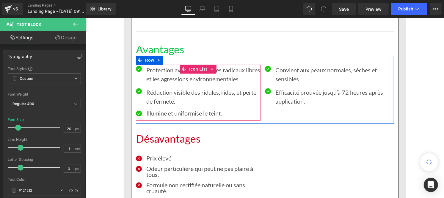
click at [157, 101] on p "Réduction visible des ridules, rides, et perte de fermeté." at bounding box center [203, 96] width 114 height 18
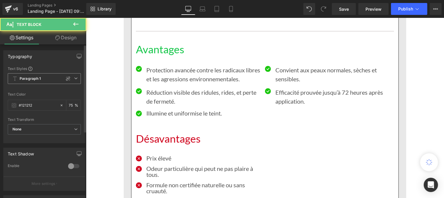
click at [35, 80] on b "Paragraph 1" at bounding box center [30, 78] width 21 height 5
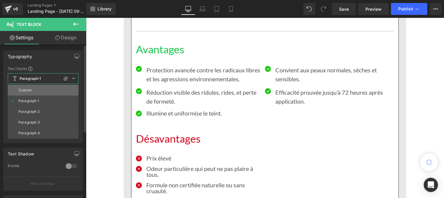
click at [35, 87] on li "Custom" at bounding box center [43, 90] width 71 height 11
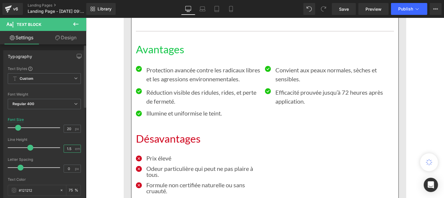
click at [70, 149] on input "1.5" at bounding box center [69, 148] width 10 height 7
type input "1"
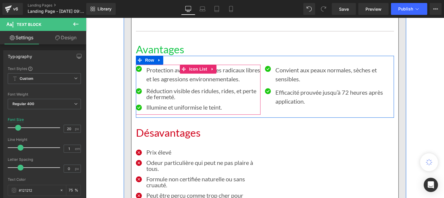
click at [151, 76] on p "Protection avancée contre les radicaux libres et les agressions environnemental…" at bounding box center [203, 74] width 114 height 18
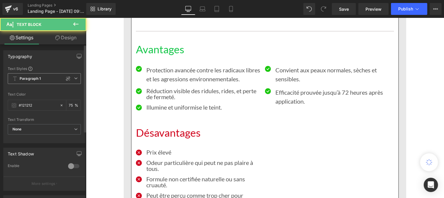
click at [33, 78] on b "Paragraph 1" at bounding box center [30, 78] width 21 height 5
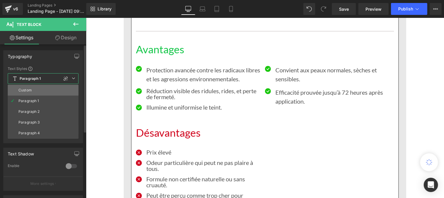
click at [34, 88] on li "Custom" at bounding box center [43, 90] width 71 height 11
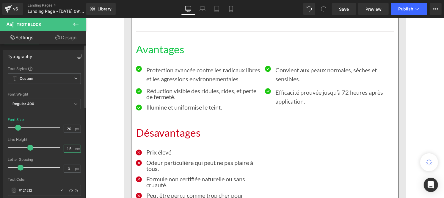
click at [70, 149] on input "1.5" at bounding box center [69, 148] width 10 height 7
type input "1"
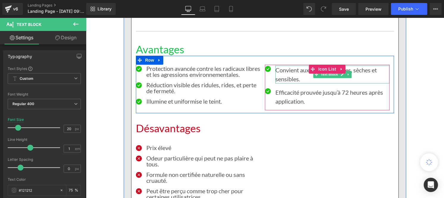
click at [278, 78] on p "Convient aux peaux normales, sèches et sensibles." at bounding box center [332, 74] width 114 height 18
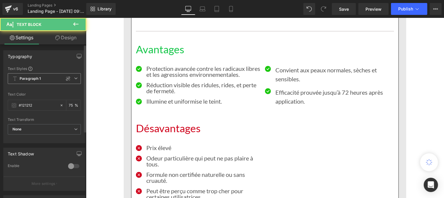
click at [36, 79] on b "Paragraph 1" at bounding box center [30, 78] width 21 height 5
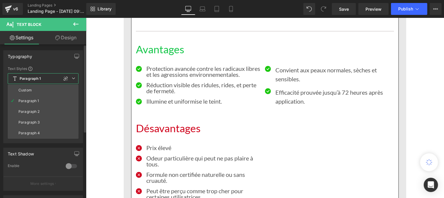
click at [31, 90] on div "Custom" at bounding box center [24, 90] width 13 height 4
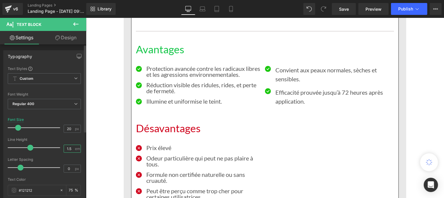
click at [72, 146] on input "1.5" at bounding box center [69, 148] width 10 height 7
type input "1"
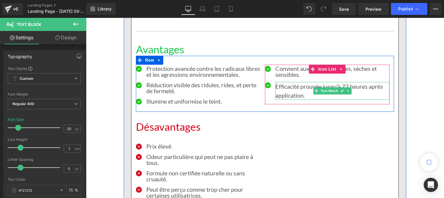
click at [289, 91] on p "Efficacité prouvée jusqu’à 72 heures après application." at bounding box center [332, 91] width 114 height 18
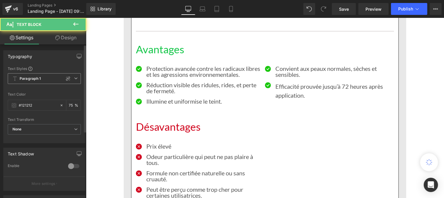
click at [36, 78] on b "Paragraph 1" at bounding box center [30, 78] width 21 height 5
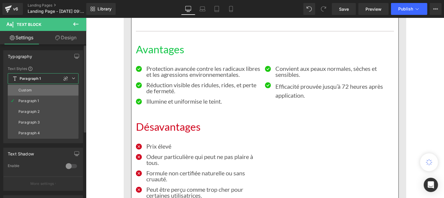
click at [36, 88] on li "Custom" at bounding box center [43, 90] width 71 height 11
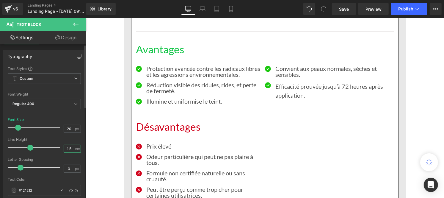
click at [68, 148] on input "1.5" at bounding box center [69, 148] width 10 height 7
type input "1"
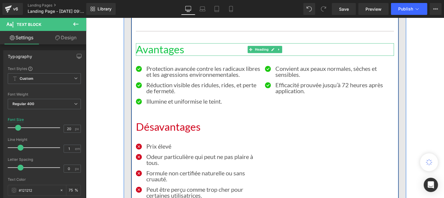
click at [160, 49] on h1 "Avantages" at bounding box center [265, 49] width 258 height 13
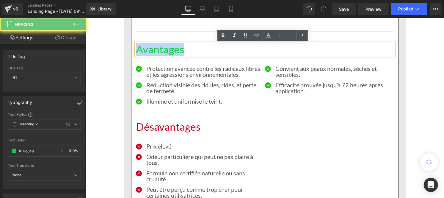
drag, startPoint x: 202, startPoint y: 48, endPoint x: 124, endPoint y: 48, distance: 77.7
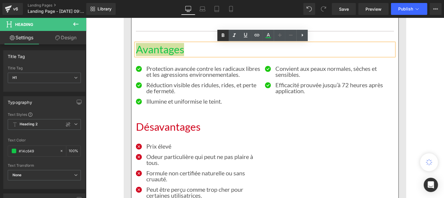
click at [225, 35] on icon at bounding box center [223, 35] width 7 height 7
click at [178, 129] on h1 "Désavantages" at bounding box center [265, 126] width 258 height 13
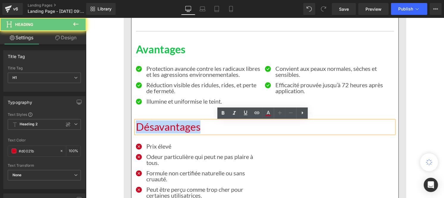
drag, startPoint x: 124, startPoint y: 131, endPoint x: 118, endPoint y: 131, distance: 5.7
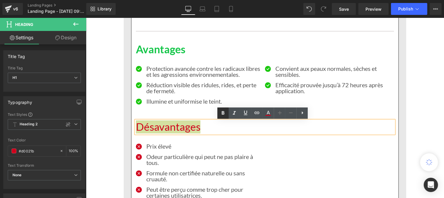
click at [221, 115] on icon at bounding box center [223, 113] width 7 height 7
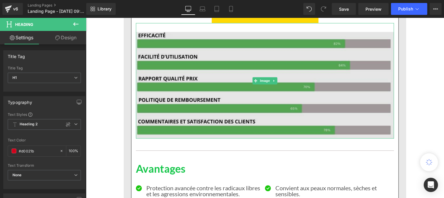
scroll to position [3399, 0]
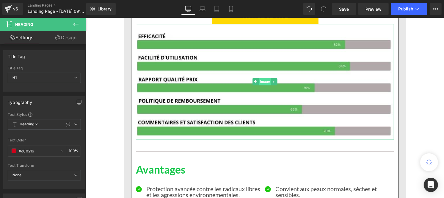
click at [268, 81] on span "Image" at bounding box center [265, 81] width 12 height 7
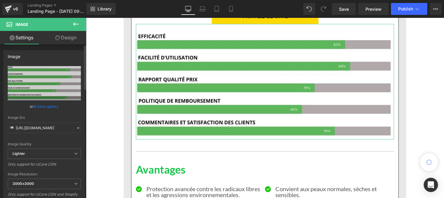
click at [76, 127] on icon at bounding box center [78, 128] width 4 height 4
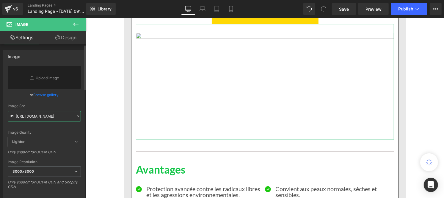
click at [39, 117] on input "[URL][DOMAIN_NAME]" at bounding box center [44, 116] width 73 height 10
paste input "[URL][DOMAIN_NAME]"
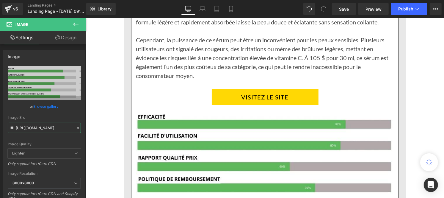
scroll to position [3998, 0]
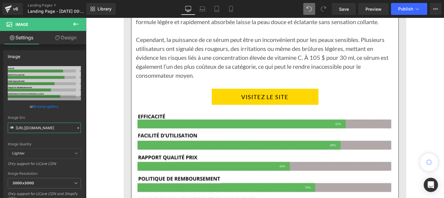
type input "[URL][DOMAIN_NAME]"
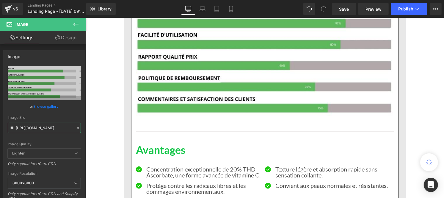
scroll to position [4130, 0]
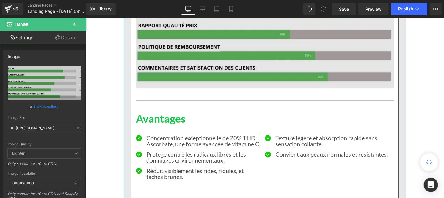
click at [244, 49] on img at bounding box center [265, 30] width 258 height 115
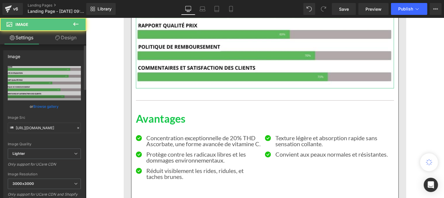
click at [78, 127] on div at bounding box center [78, 128] width 5 height 7
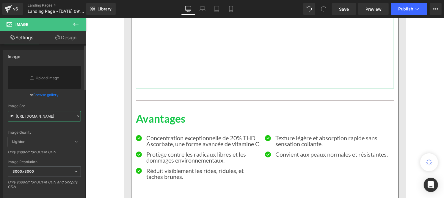
click at [54, 120] on input "[URL][DOMAIN_NAME]" at bounding box center [44, 116] width 73 height 10
paste input "[URL][DOMAIN_NAME]"
type input "[URL][DOMAIN_NAME]"
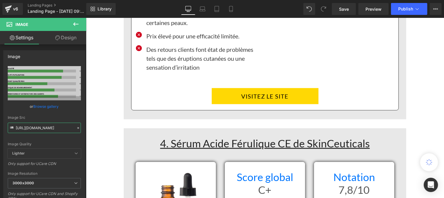
scroll to position [2971, 0]
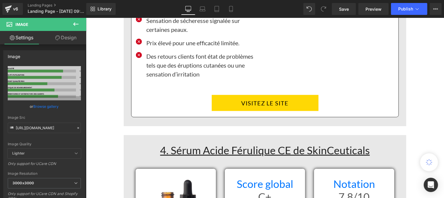
click at [261, 151] on div "4. Sérum Acide Férulique CE de SkinCeuticals Heading" at bounding box center [264, 150] width 259 height 13
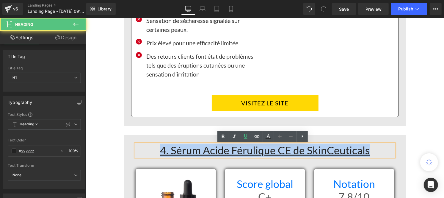
drag, startPoint x: 349, startPoint y: 111, endPoint x: 152, endPoint y: 145, distance: 200.2
click at [152, 145] on div "4. Sérum Acide Férulique CE de SkinCeuticals Heading Row" at bounding box center [265, 152] width 268 height 16
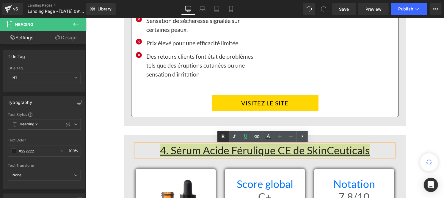
click at [221, 138] on icon at bounding box center [223, 136] width 7 height 7
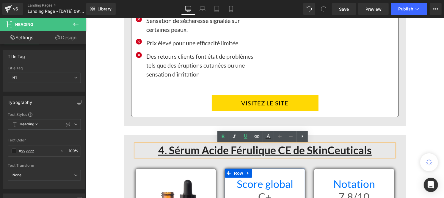
click at [236, 184] on h1 "Score global" at bounding box center [264, 183] width 71 height 13
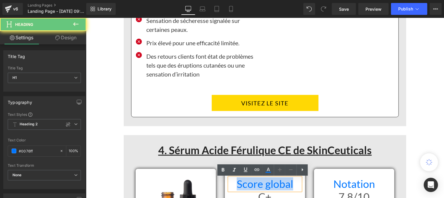
drag, startPoint x: 251, startPoint y: 183, endPoint x: 301, endPoint y: 186, distance: 49.5
click at [301, 186] on div "Score global Heading C+ Heading" at bounding box center [265, 189] width 80 height 25
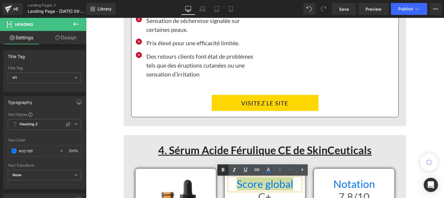
click at [220, 170] on icon at bounding box center [223, 169] width 7 height 7
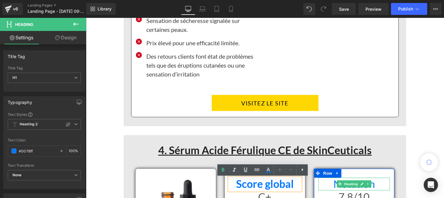
click at [328, 184] on h1 "Notation" at bounding box center [353, 183] width 71 height 13
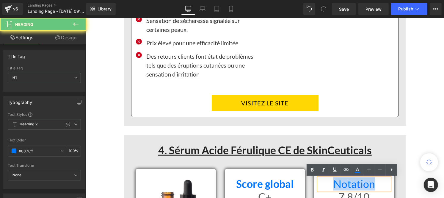
drag, startPoint x: 328, startPoint y: 184, endPoint x: 376, endPoint y: 184, distance: 48.8
click at [376, 184] on h1 "Notation" at bounding box center [353, 183] width 71 height 13
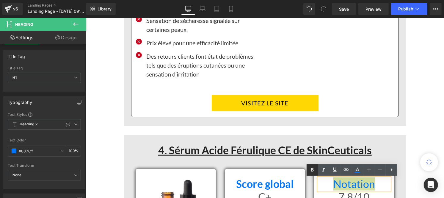
click at [307, 167] on link at bounding box center [312, 169] width 11 height 11
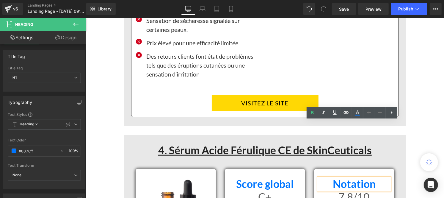
scroll to position [3028, 0]
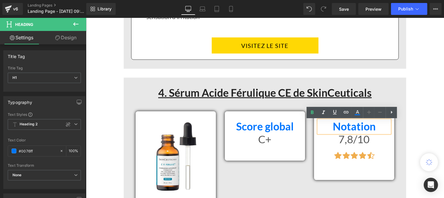
click at [251, 137] on div "C+ Heading" at bounding box center [264, 139] width 71 height 13
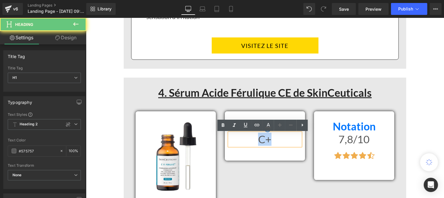
drag, startPoint x: 247, startPoint y: 138, endPoint x: 281, endPoint y: 138, distance: 33.6
click at [281, 138] on h1 "C+" at bounding box center [264, 139] width 71 height 13
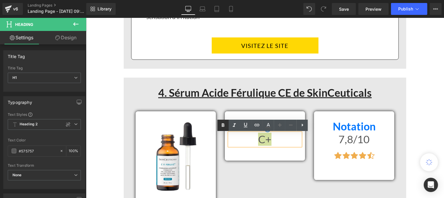
drag, startPoint x: 220, startPoint y: 126, endPoint x: 208, endPoint y: 117, distance: 15.1
click at [220, 126] on icon at bounding box center [223, 125] width 7 height 7
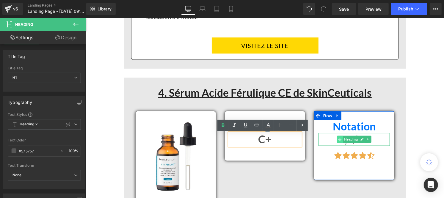
click at [337, 136] on span at bounding box center [340, 138] width 6 height 7
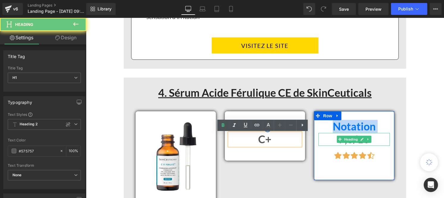
drag, startPoint x: 333, startPoint y: 136, endPoint x: 356, endPoint y: 132, distance: 23.0
click at [356, 132] on div "Notation Heading 7,8/10 Heading Icon Icon Icon Icon Icon Icon List Hoz" at bounding box center [354, 142] width 80 height 45
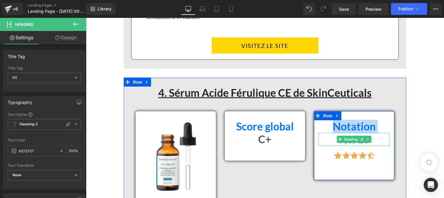
click at [372, 138] on h1 "7,8/10" at bounding box center [353, 139] width 71 height 13
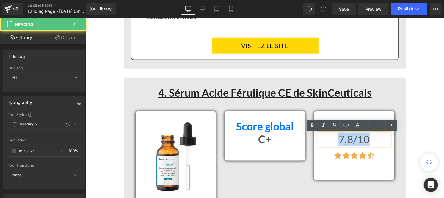
drag, startPoint x: 372, startPoint y: 138, endPoint x: 329, endPoint y: 140, distance: 42.6
click at [329, 140] on h1 "7,8/10" at bounding box center [353, 139] width 71 height 13
click at [314, 127] on icon at bounding box center [312, 125] width 7 height 7
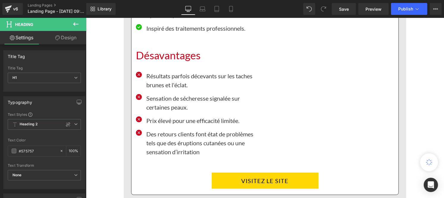
scroll to position [2893, 0]
click at [343, 9] on span "Save" at bounding box center [344, 9] width 10 height 6
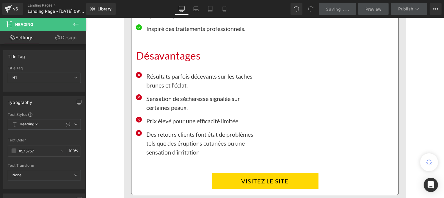
scroll to position [3187, 0]
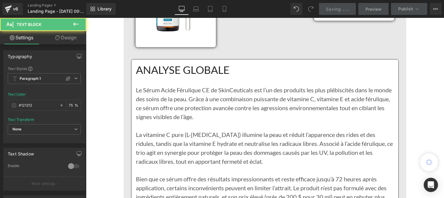
click at [190, 124] on p at bounding box center [265, 125] width 258 height 9
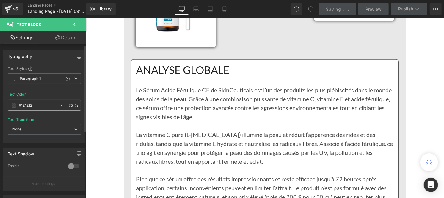
click at [37, 104] on input "#121212" at bounding box center [38, 105] width 38 height 7
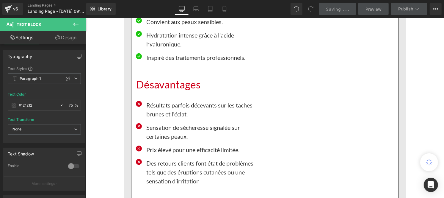
scroll to position [2863, 0]
click at [164, 174] on p "Des retours clients font état de problèmes tels que des éruptions cutanées ou u…" at bounding box center [203, 172] width 114 height 27
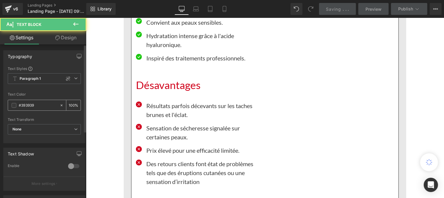
click at [37, 106] on input "#393939" at bounding box center [38, 105] width 38 height 7
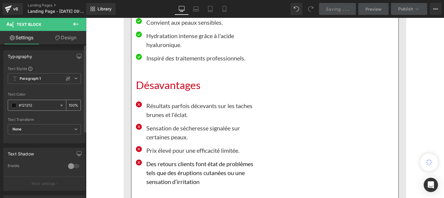
type input "#121212"
click at [72, 104] on div "100 %" at bounding box center [73, 105] width 14 height 10
click at [72, 103] on input "100" at bounding box center [72, 105] width 6 height 7
type input "1"
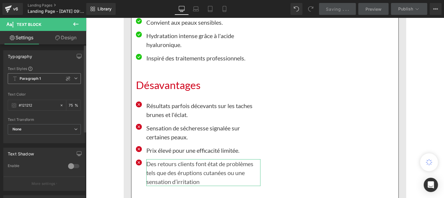
type input "75"
click at [41, 78] on span "Paragraph 1" at bounding box center [44, 78] width 73 height 11
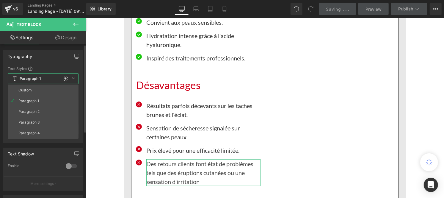
click at [36, 87] on li "Custom" at bounding box center [43, 90] width 71 height 11
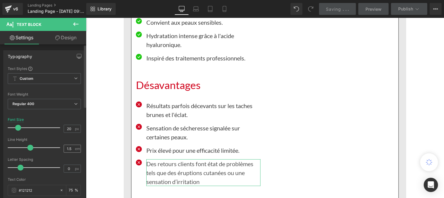
click at [73, 146] on div "1.5 em" at bounding box center [72, 149] width 17 height 8
click at [71, 147] on input "1.5" at bounding box center [69, 148] width 10 height 7
type input "1"
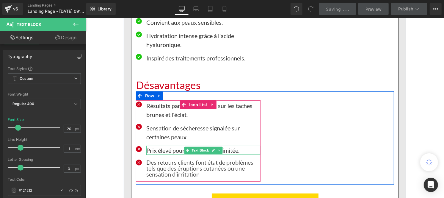
click at [156, 151] on p "Prix élevé pour une efficacité limitée." at bounding box center [203, 150] width 114 height 9
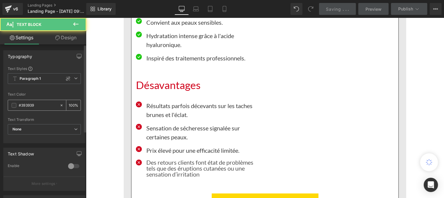
click at [37, 106] on input "#393939" at bounding box center [38, 105] width 38 height 7
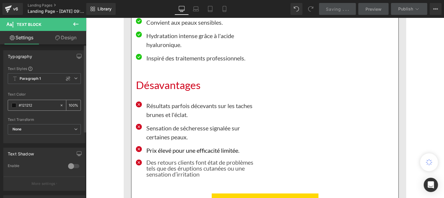
type input "#121212"
click at [71, 103] on input "100" at bounding box center [72, 105] width 6 height 7
type input "1"
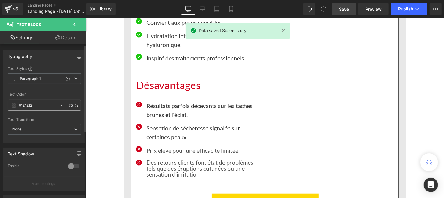
click at [71, 103] on input "75" at bounding box center [72, 105] width 6 height 7
type input "75"
click at [45, 78] on span "Paragraph 1" at bounding box center [44, 78] width 73 height 11
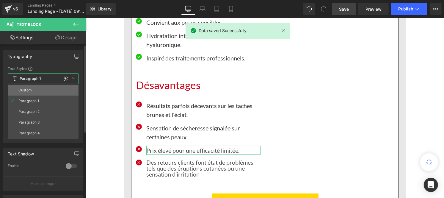
click at [30, 86] on li "Custom" at bounding box center [43, 90] width 71 height 11
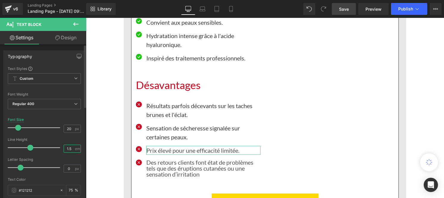
click at [69, 149] on input "1.5" at bounding box center [69, 148] width 10 height 7
type input "1"
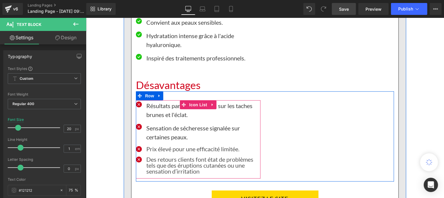
click at [160, 132] on p "Sensation de sécheresse signalée sur certaines peaux." at bounding box center [203, 132] width 114 height 18
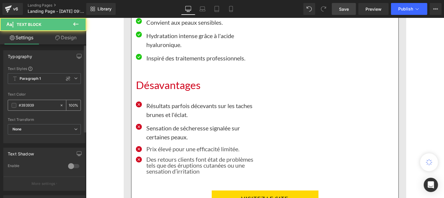
click at [43, 104] on input "#393939" at bounding box center [38, 105] width 38 height 7
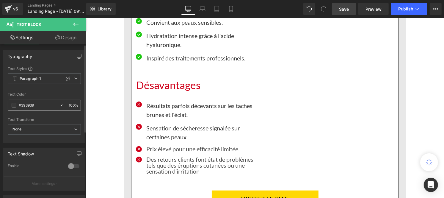
paste input "121212"
type input "#121212"
click at [72, 103] on input "100" at bounding box center [72, 105] width 6 height 7
type input "1"
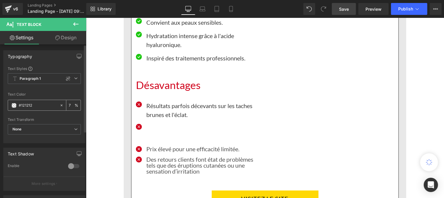
type input "75"
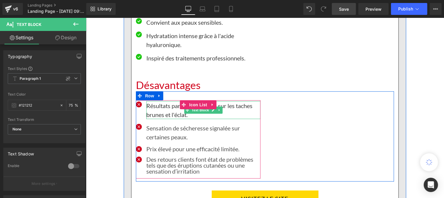
click at [154, 113] on p "Résultats parfois décevants sur les taches brunes et l'éclat." at bounding box center [203, 110] width 114 height 18
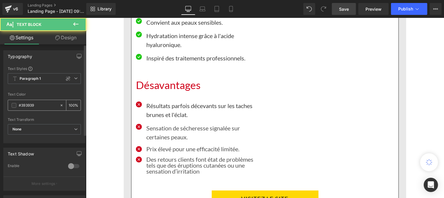
click at [26, 107] on input "#393939" at bounding box center [38, 105] width 38 height 7
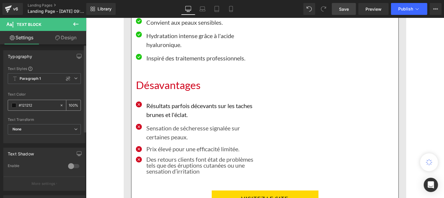
type input "#121212"
click at [72, 105] on input "100" at bounding box center [72, 105] width 6 height 7
type input "1"
type input "75"
click at [37, 76] on b "Paragraph 1" at bounding box center [30, 78] width 21 height 5
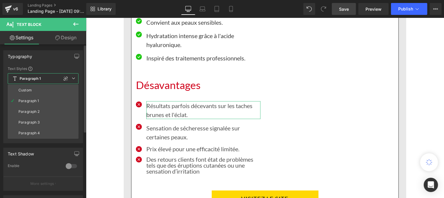
click at [31, 88] on div "Custom" at bounding box center [24, 90] width 13 height 4
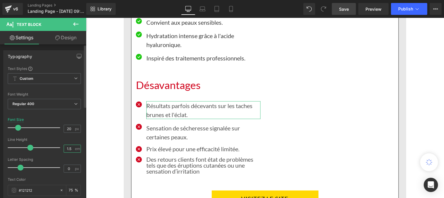
click at [68, 149] on input "1.5" at bounding box center [69, 148] width 10 height 7
type input "1"
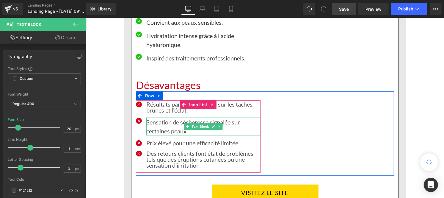
click at [156, 133] on p "Sensation de sécheresse signalée sur certaines peaux." at bounding box center [203, 126] width 114 height 18
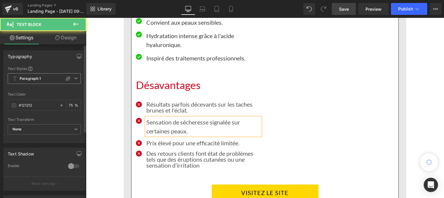
click at [32, 79] on b "Paragraph 1" at bounding box center [30, 78] width 21 height 5
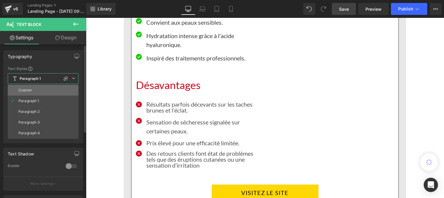
click at [31, 90] on div "Custom" at bounding box center [24, 90] width 13 height 4
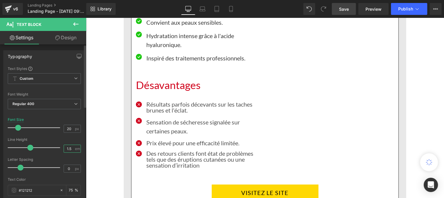
click at [70, 147] on input "1.5" at bounding box center [69, 148] width 10 height 7
type input "1"
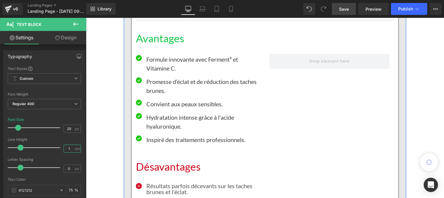
scroll to position [2781, 0]
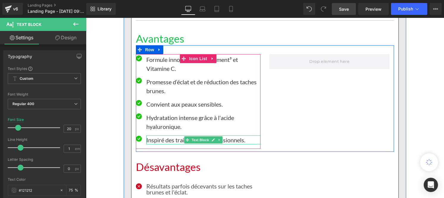
click at [163, 140] on p "Inspiré des traitements professionnels." at bounding box center [203, 139] width 114 height 9
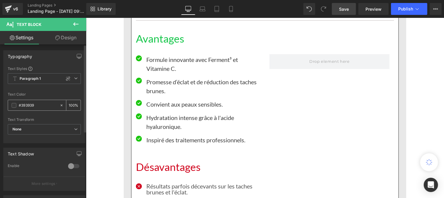
click at [35, 105] on input "#393939" at bounding box center [38, 105] width 38 height 7
type input "#121212"
click at [73, 103] on div "100 %" at bounding box center [73, 105] width 14 height 10
click at [71, 103] on input "100" at bounding box center [72, 105] width 6 height 7
type input "1"
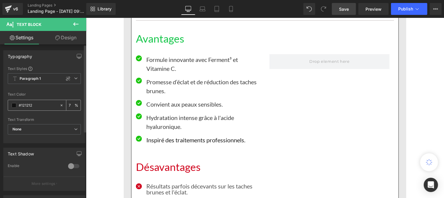
type input "75"
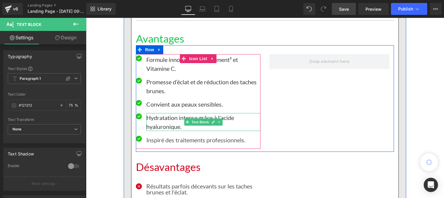
click at [160, 121] on p "Hydratation intense grâce à l'acide hyaluronique." at bounding box center [203, 122] width 114 height 18
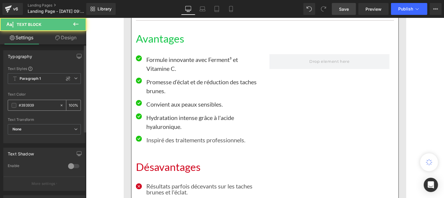
click at [40, 105] on input "#393939" at bounding box center [38, 105] width 38 height 7
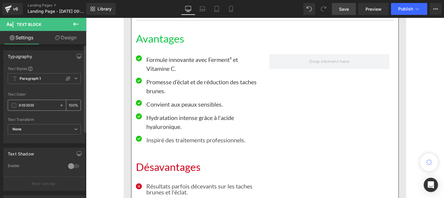
paste input "121212"
type input "#121212"
click at [70, 103] on input "100" at bounding box center [72, 105] width 6 height 7
type input "0"
type input "75"
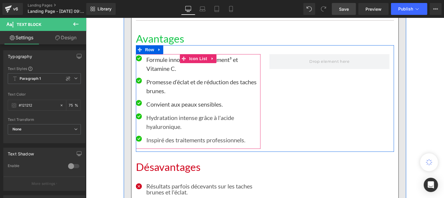
click at [155, 102] on p "Convient aux peaux sensibles." at bounding box center [203, 103] width 114 height 9
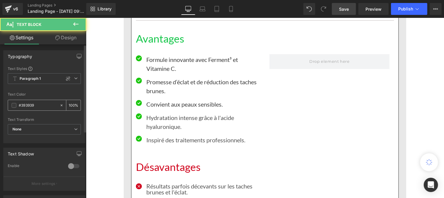
click at [42, 101] on div "#393939" at bounding box center [33, 105] width 51 height 10
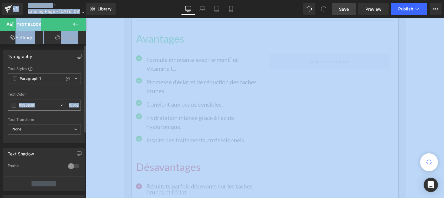
click at [40, 102] on input "#393939" at bounding box center [38, 105] width 38 height 7
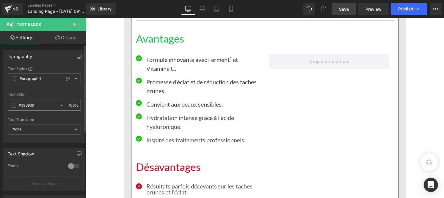
paste input "121212"
type input "#121212"
click at [73, 104] on div "100 %" at bounding box center [73, 105] width 14 height 10
click at [70, 104] on input "100" at bounding box center [72, 105] width 6 height 7
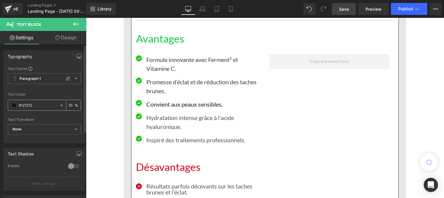
type input "0"
type input "75"
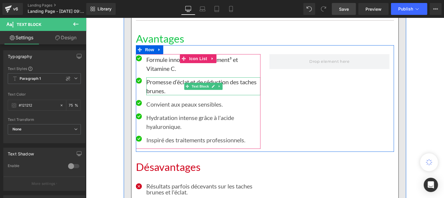
click at [159, 83] on p "Promesse d’éclat et de réduction des taches brunes." at bounding box center [203, 86] width 114 height 18
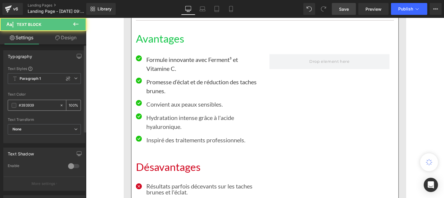
click at [39, 104] on input "#393939" at bounding box center [38, 105] width 38 height 7
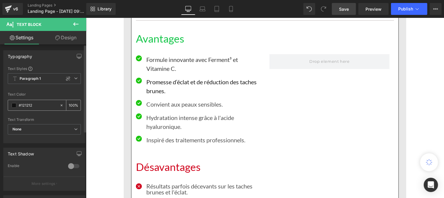
type input "#121212"
click at [71, 104] on input "100" at bounding box center [72, 105] width 6 height 7
type input "1"
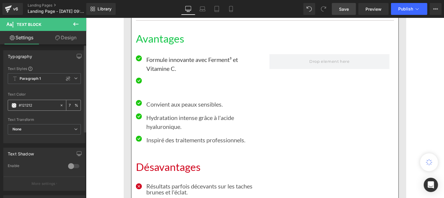
type input "75"
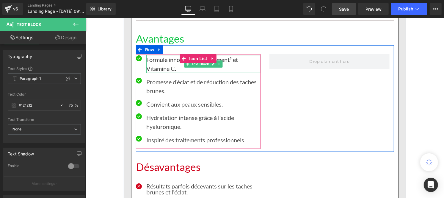
click at [155, 65] on p "Formule innovante avec Ferment³ et Vitamine C." at bounding box center [203, 64] width 114 height 18
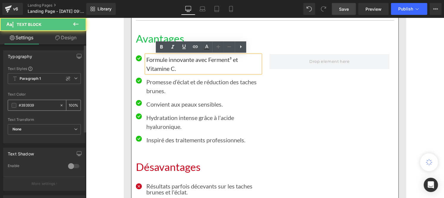
click at [37, 105] on input "#393939" at bounding box center [38, 105] width 38 height 7
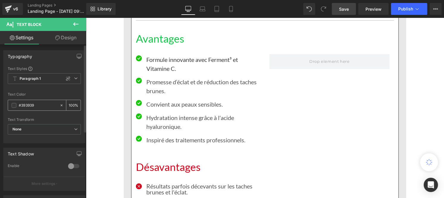
paste input "121212"
type input "#121212"
click at [71, 103] on input "100" at bounding box center [72, 105] width 6 height 7
type input "1"
type input "75"
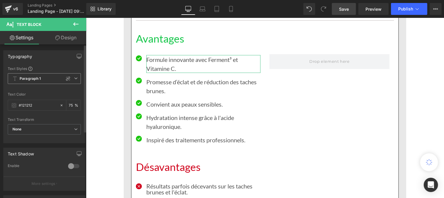
click at [44, 81] on span "Paragraph 1" at bounding box center [44, 78] width 73 height 11
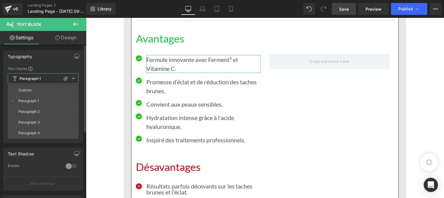
click at [31, 89] on div "Custom" at bounding box center [24, 90] width 13 height 4
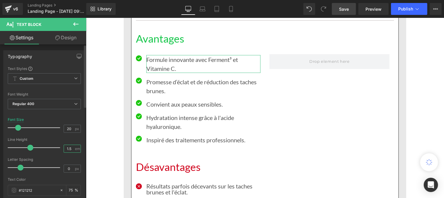
click at [71, 149] on input "1.5" at bounding box center [69, 148] width 10 height 7
type input "1"
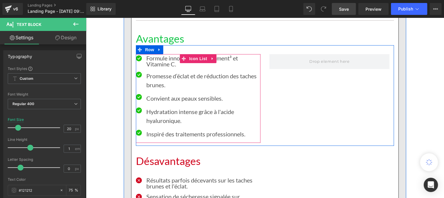
click at [153, 87] on div "Promesse d’éclat et de réduction des taches brunes. Text Block" at bounding box center [203, 80] width 114 height 18
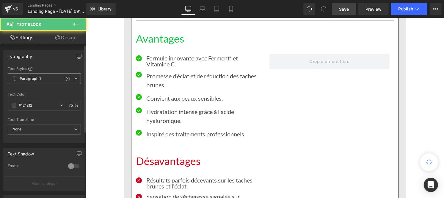
click at [37, 78] on b "Paragraph 1" at bounding box center [30, 78] width 21 height 5
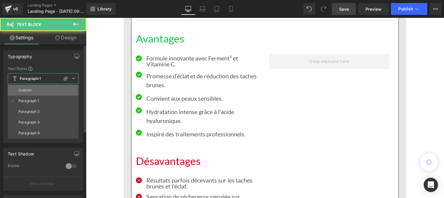
click at [34, 89] on li "Custom" at bounding box center [43, 90] width 71 height 11
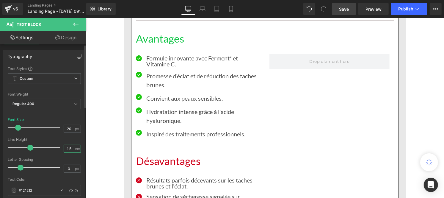
click at [72, 152] on input "1.5" at bounding box center [69, 148] width 10 height 7
type input "1"
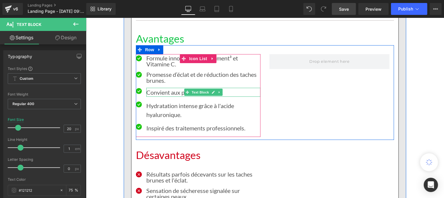
click at [154, 94] on p "Convient aux peaux sensibles." at bounding box center [203, 91] width 114 height 9
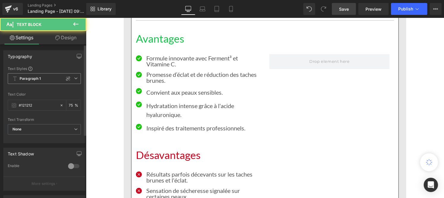
click at [27, 79] on b "Paragraph 1" at bounding box center [30, 78] width 21 height 5
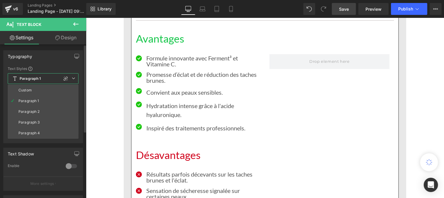
click at [27, 88] on div "Custom" at bounding box center [24, 90] width 13 height 4
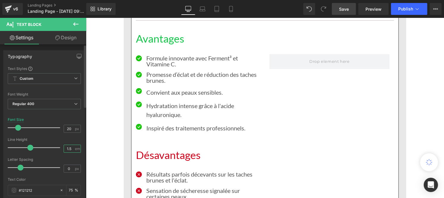
click at [71, 149] on input "1.5" at bounding box center [69, 148] width 10 height 7
type input "1"
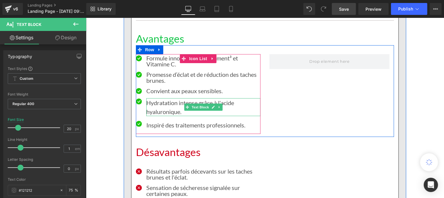
click at [152, 100] on p "Hydratation intense grâce à l'acide hyaluronique." at bounding box center [203, 107] width 114 height 18
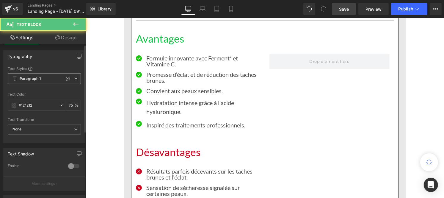
click at [39, 78] on b "Paragraph 1" at bounding box center [30, 78] width 21 height 5
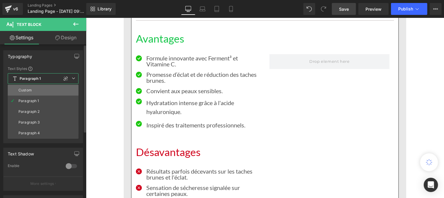
click at [35, 90] on li "Custom" at bounding box center [43, 90] width 71 height 11
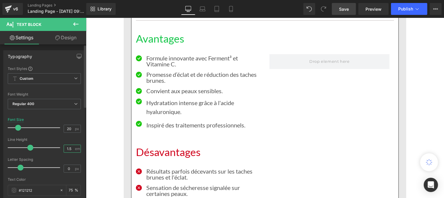
click at [71, 150] on input "1.5" at bounding box center [69, 148] width 10 height 7
type input "1"
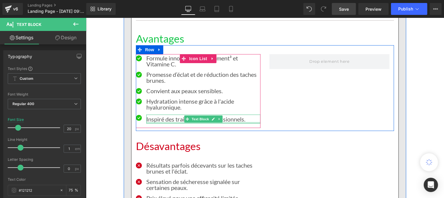
click at [155, 121] on p "Inspiré des traitements professionnels." at bounding box center [203, 118] width 114 height 9
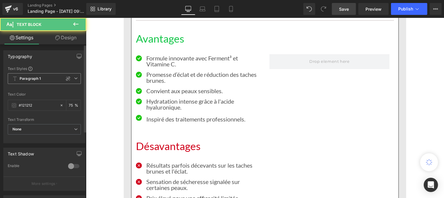
click at [43, 77] on span "Paragraph 1" at bounding box center [44, 78] width 73 height 11
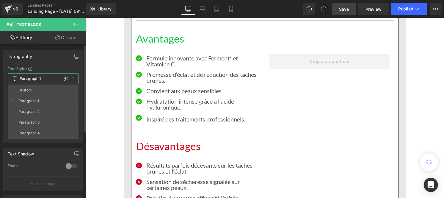
click at [36, 87] on li "Custom" at bounding box center [43, 90] width 71 height 11
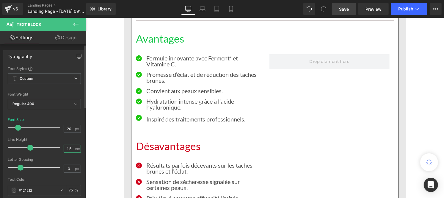
click at [70, 149] on input "1.5" at bounding box center [69, 148] width 10 height 7
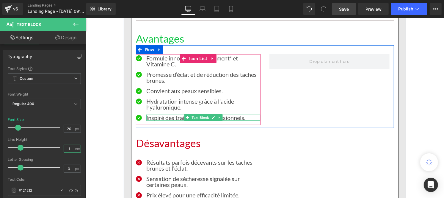
type input "1"
click at [172, 117] on p "Inspiré des traitements professionnels." at bounding box center [203, 117] width 114 height 6
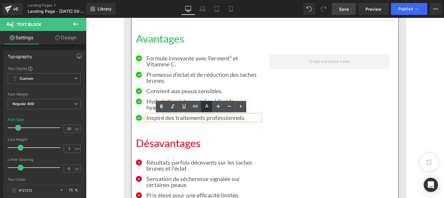
click at [207, 108] on icon at bounding box center [206, 106] width 7 height 7
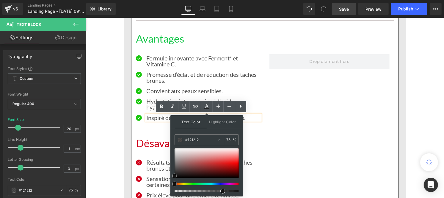
click at [163, 116] on p "Inspiré des traitements professionnels." at bounding box center [203, 117] width 114 height 6
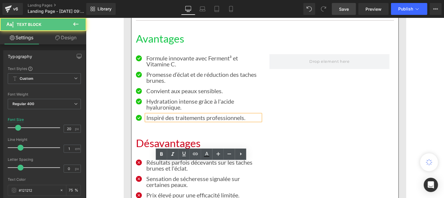
scroll to position [2733, 0]
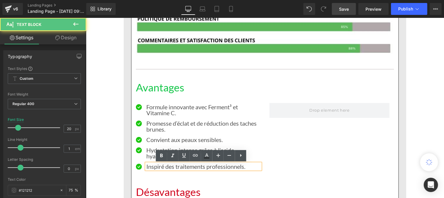
click at [157, 89] on h1 "Avantages" at bounding box center [265, 87] width 258 height 13
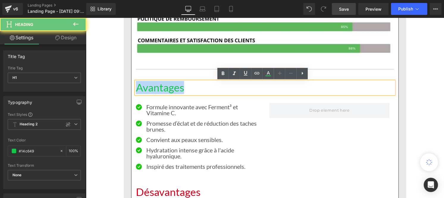
drag, startPoint x: 204, startPoint y: 89, endPoint x: 248, endPoint y: 66, distance: 50.3
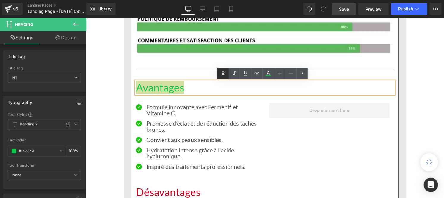
click at [224, 75] on icon at bounding box center [223, 73] width 7 height 7
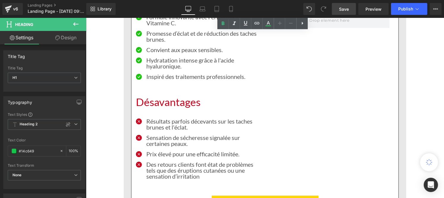
scroll to position [2824, 0]
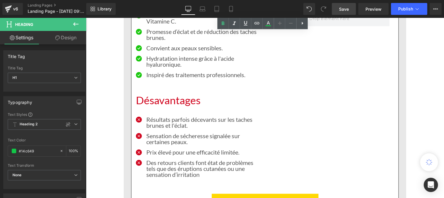
click at [162, 101] on h1 "Désavantages" at bounding box center [265, 100] width 258 height 13
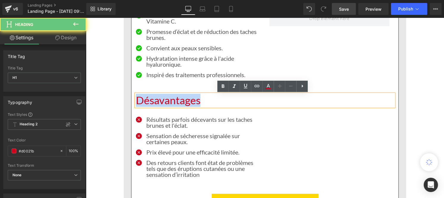
drag, startPoint x: 173, startPoint y: 98, endPoint x: 132, endPoint y: 100, distance: 40.8
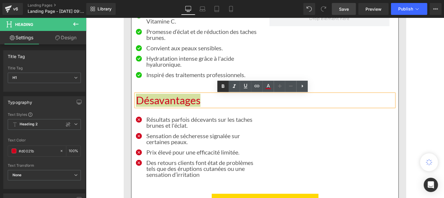
click at [224, 88] on icon at bounding box center [223, 86] width 7 height 7
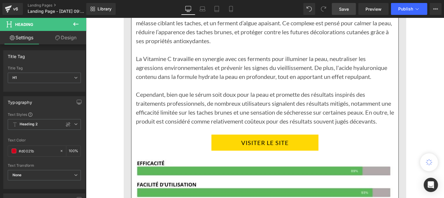
scroll to position [2634, 0]
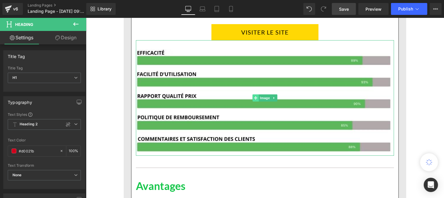
click at [252, 101] on span at bounding box center [255, 97] width 6 height 7
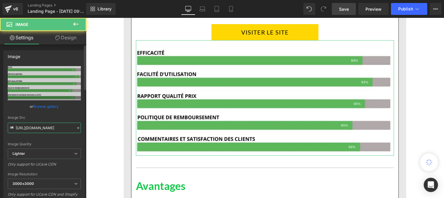
click at [54, 127] on input "[URL][DOMAIN_NAME]" at bounding box center [44, 128] width 73 height 10
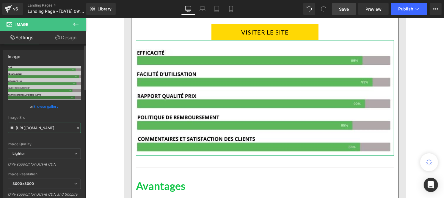
paste input "[DOMAIN_NAME][URL]"
type input "[URL][DOMAIN_NAME]"
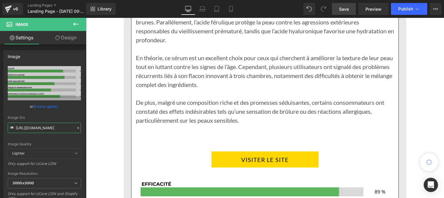
scroll to position [1824, 0]
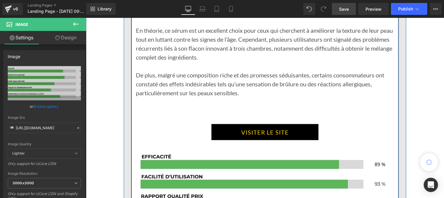
click at [231, 124] on link "VISITER LE SITE" at bounding box center [264, 132] width 107 height 16
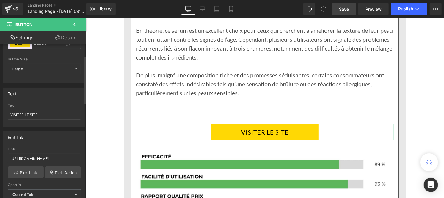
scroll to position [36, 0]
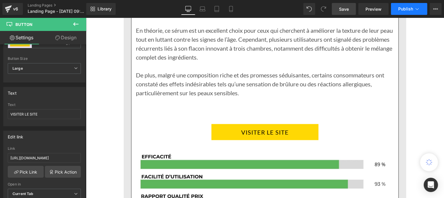
click at [406, 10] on span "Publish" at bounding box center [405, 9] width 15 height 5
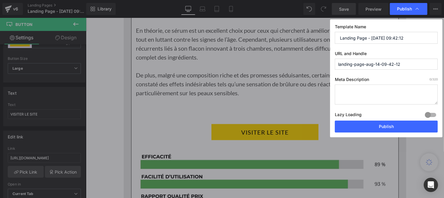
click at [360, 39] on input "Landing Page - [DATE] 09:42:12" at bounding box center [386, 38] width 103 height 12
paste input "Top 5 Vitamine C"
type input "Top 5 Vitamine C"
click at [358, 67] on input "landing-page-aug-14-09-42-12" at bounding box center [386, 64] width 103 height 11
paste input "vitamine-c-"
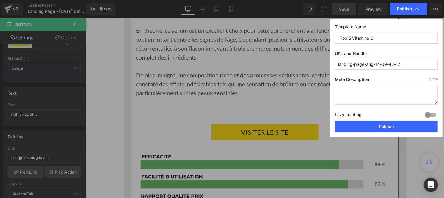
type input "vitamine-c-2"
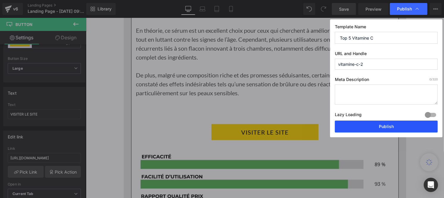
click at [374, 129] on button "Publish" at bounding box center [386, 127] width 103 height 12
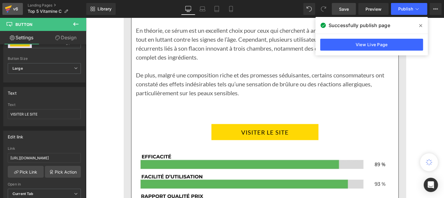
click at [15, 11] on div "v6" at bounding box center [15, 9] width 7 height 8
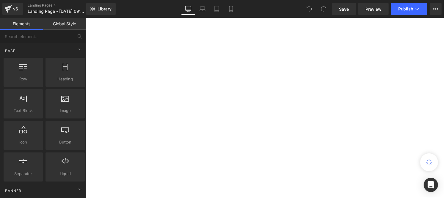
scroll to position [15, 0]
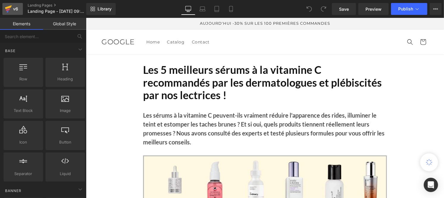
click at [10, 4] on icon at bounding box center [8, 8] width 7 height 15
